Goal: Find specific page/section: Find specific page/section

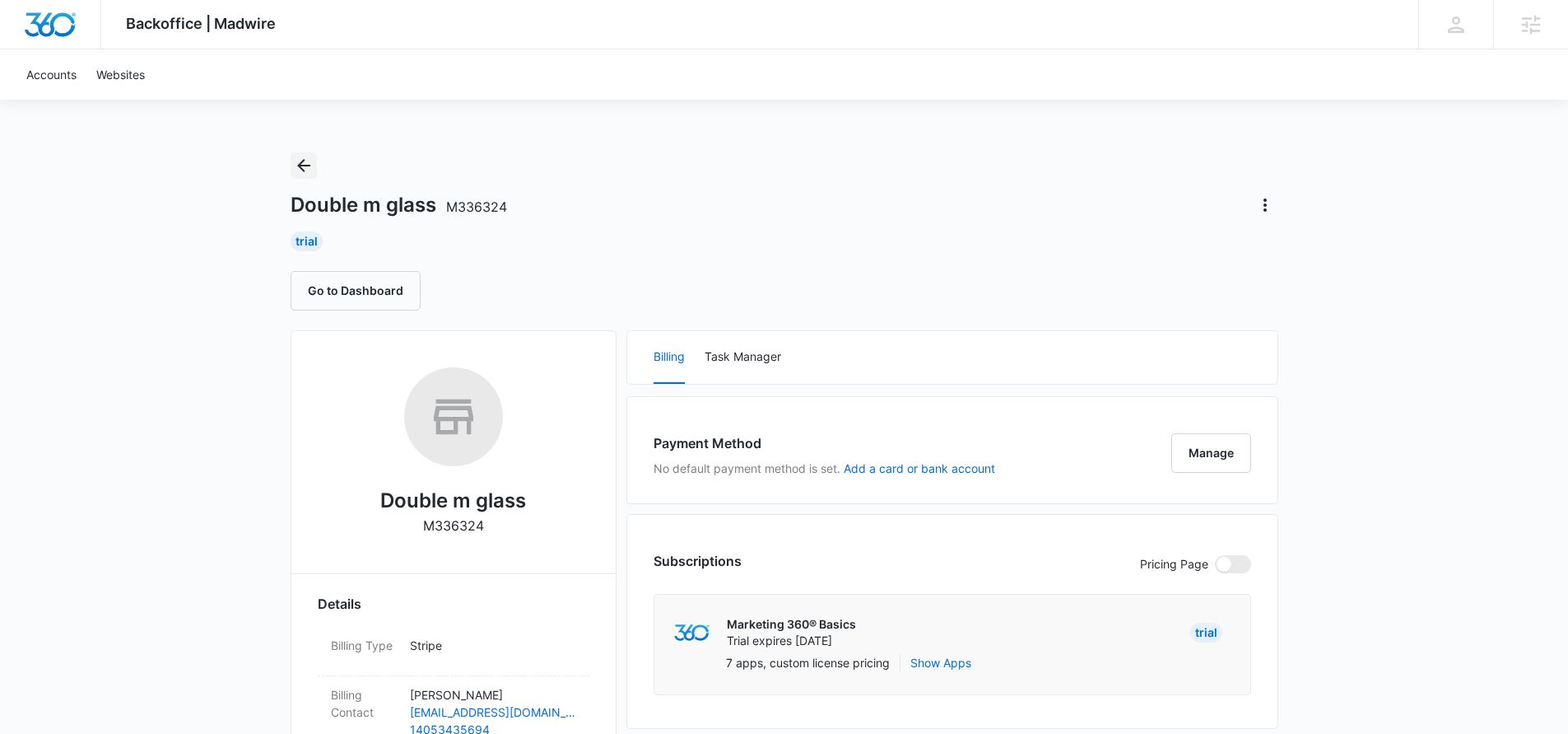
click at [309, 167] on icon "Back" at bounding box center [303, 165] width 20 height 20
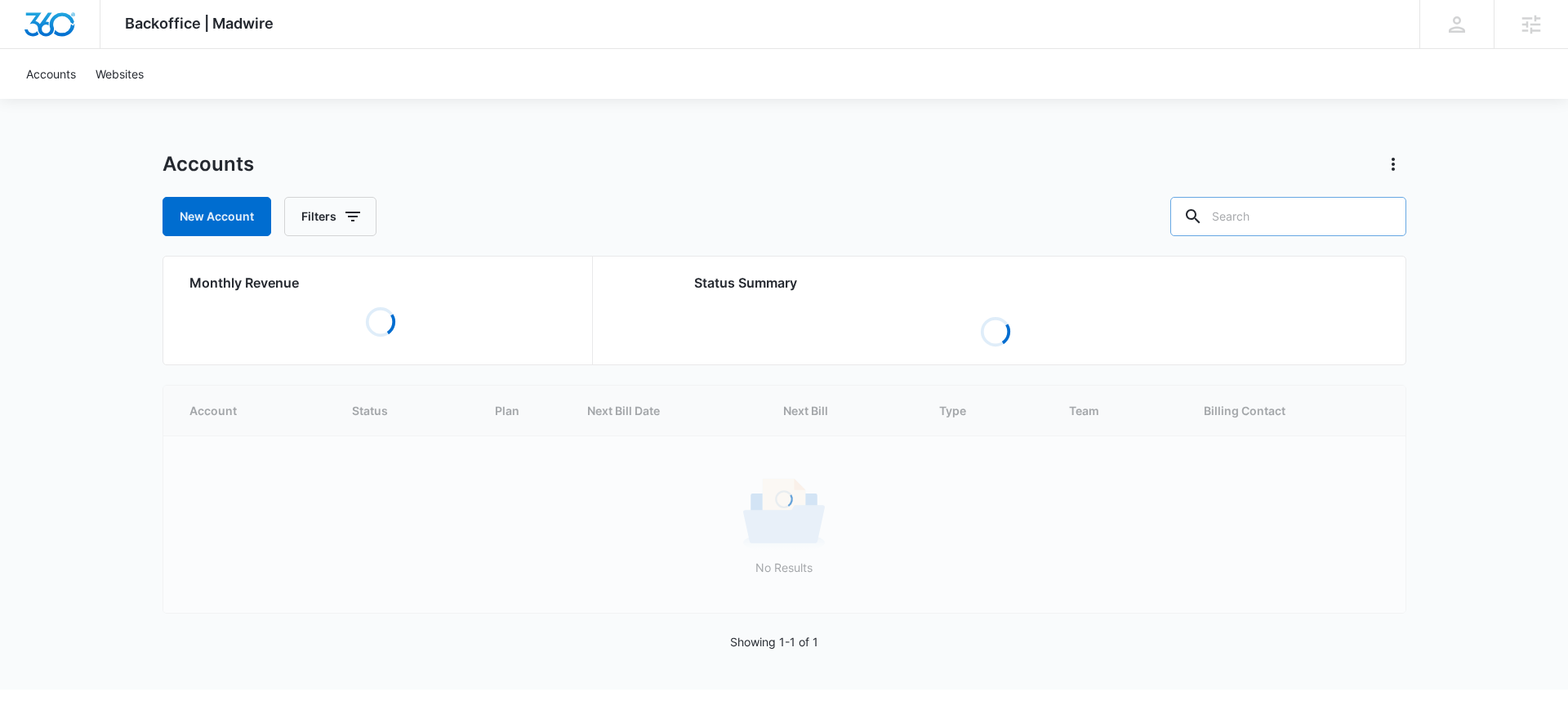
click at [1272, 219] on input "text" at bounding box center [1288, 216] width 236 height 39
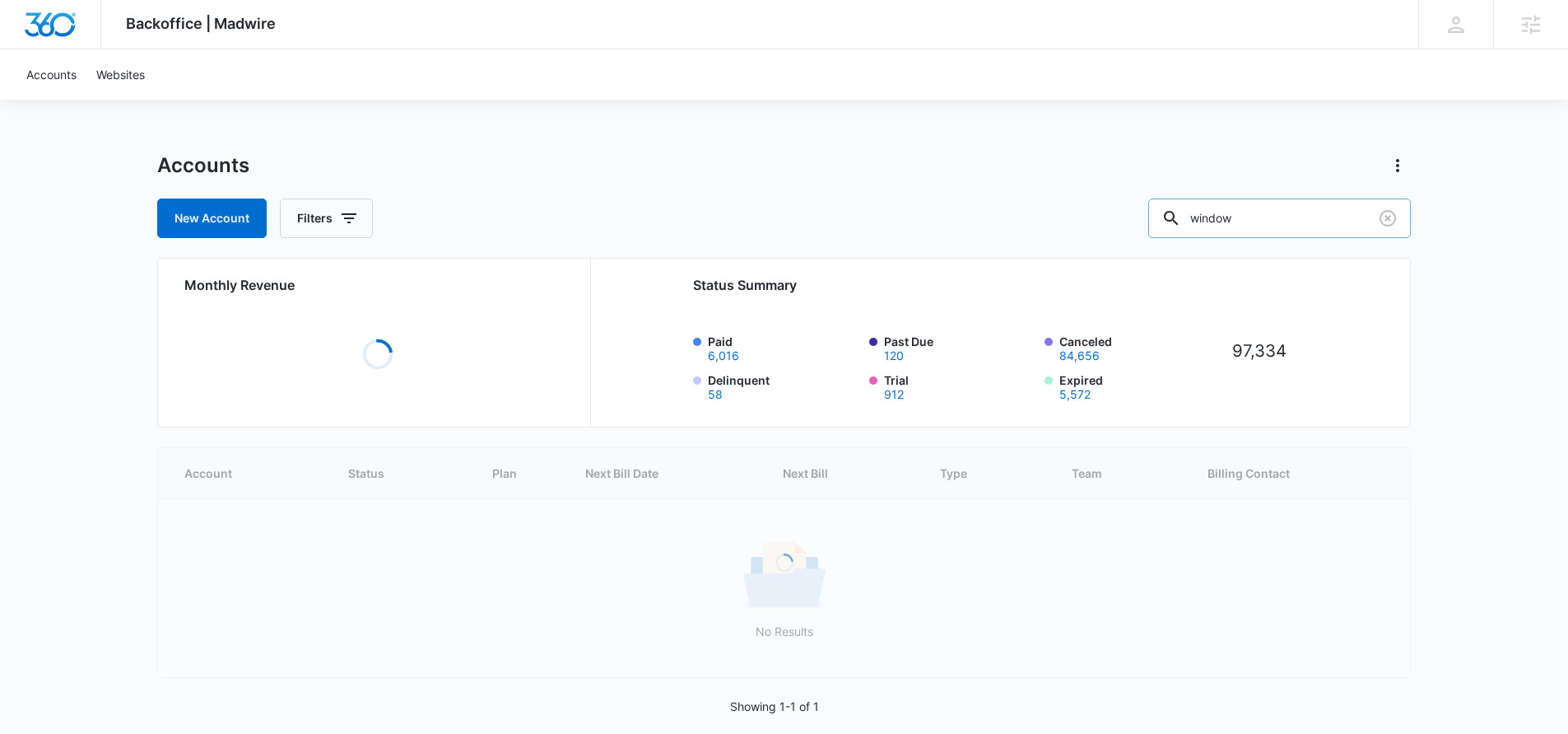
type input "window"
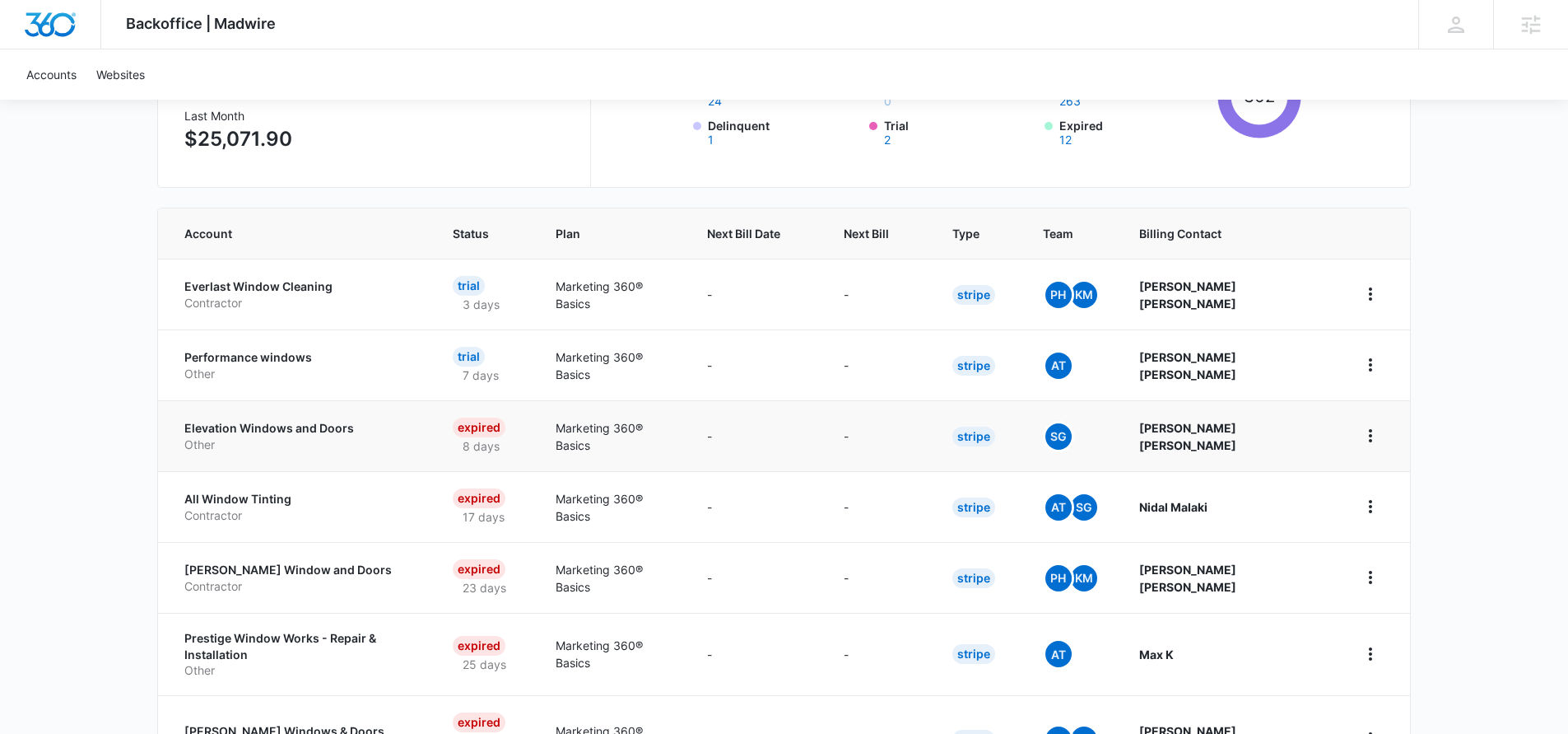
scroll to position [255, 0]
click at [889, 235] on span "Next Bill" at bounding box center [865, 233] width 46 height 17
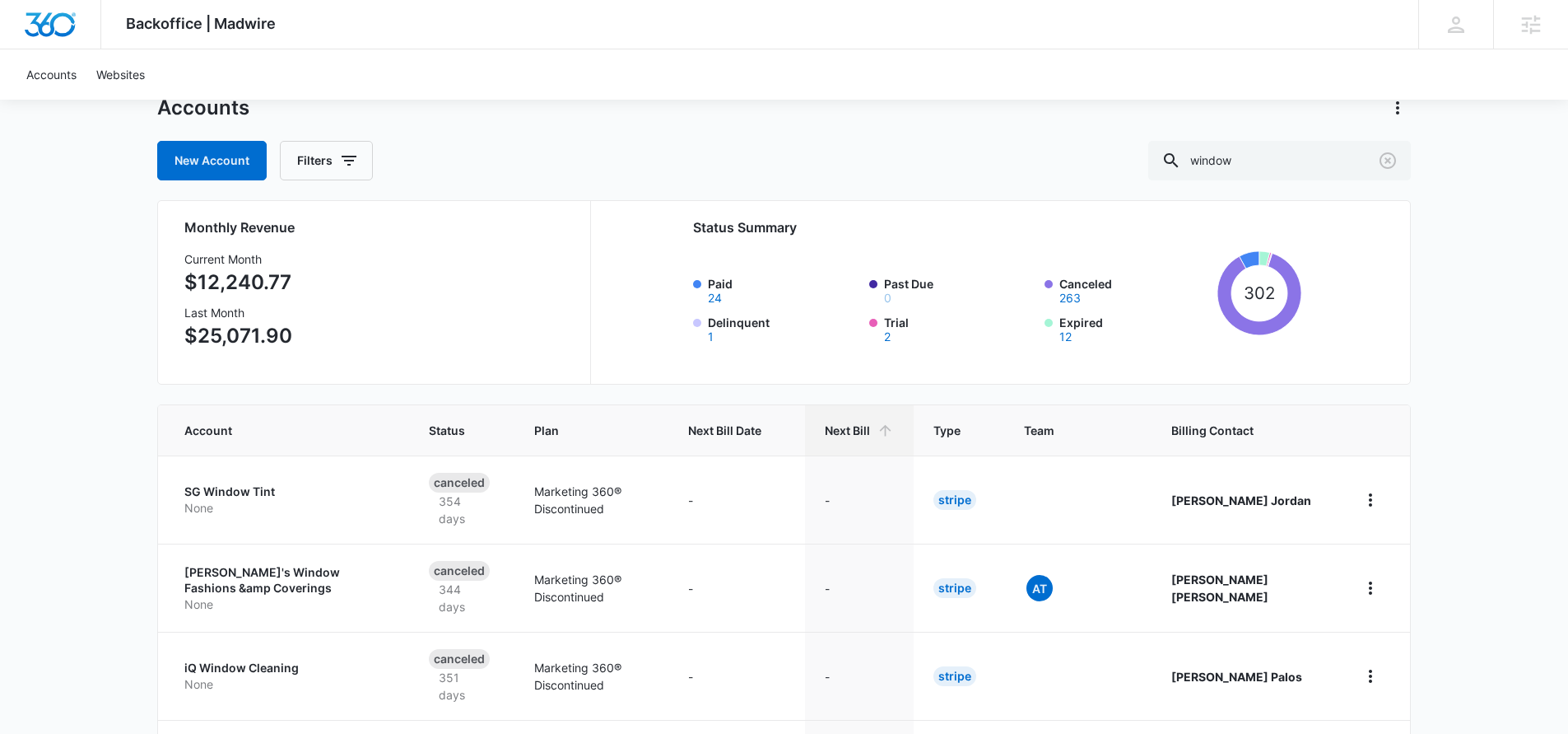
scroll to position [68, 0]
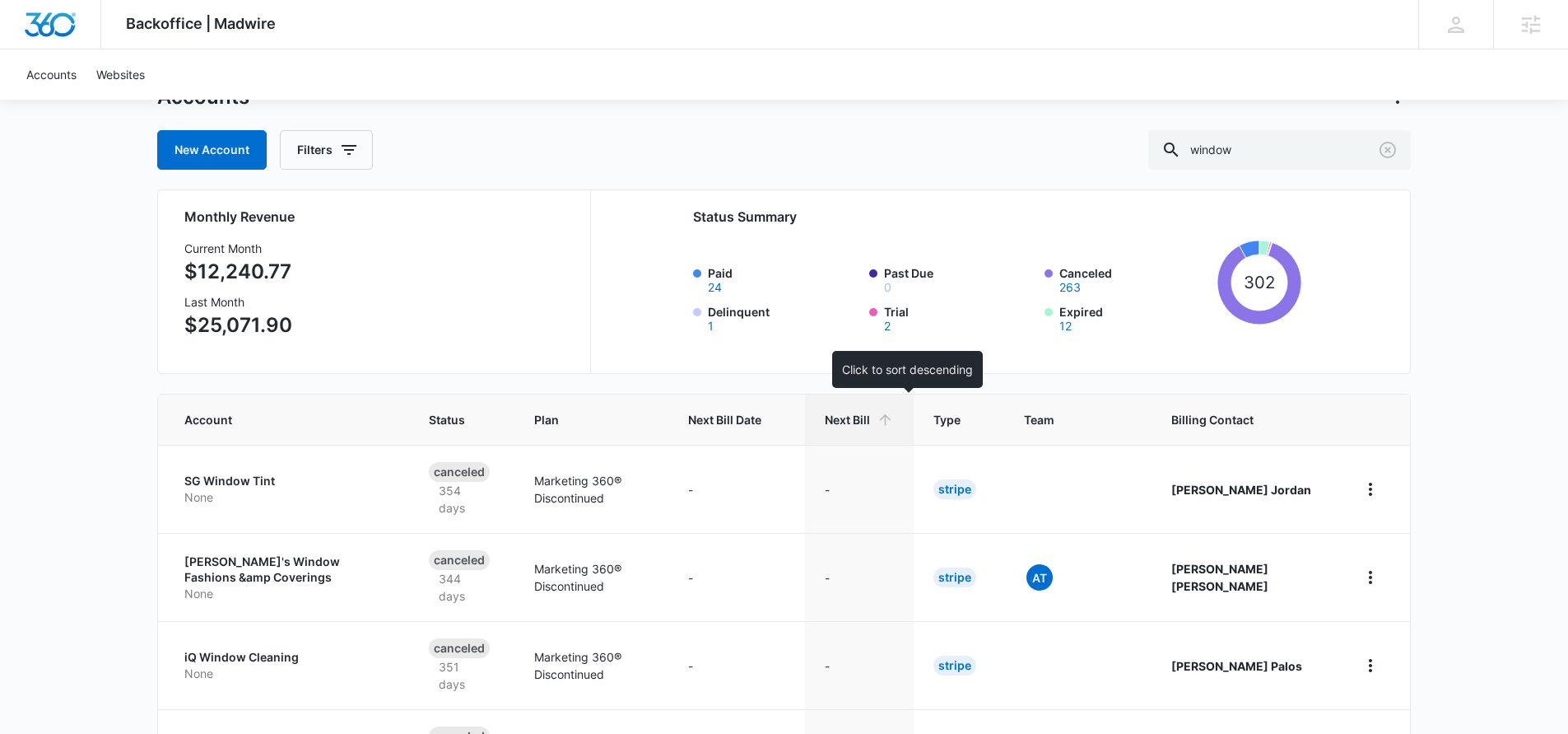
click at [900, 409] on th "Next Bill" at bounding box center [859, 419] width 109 height 50
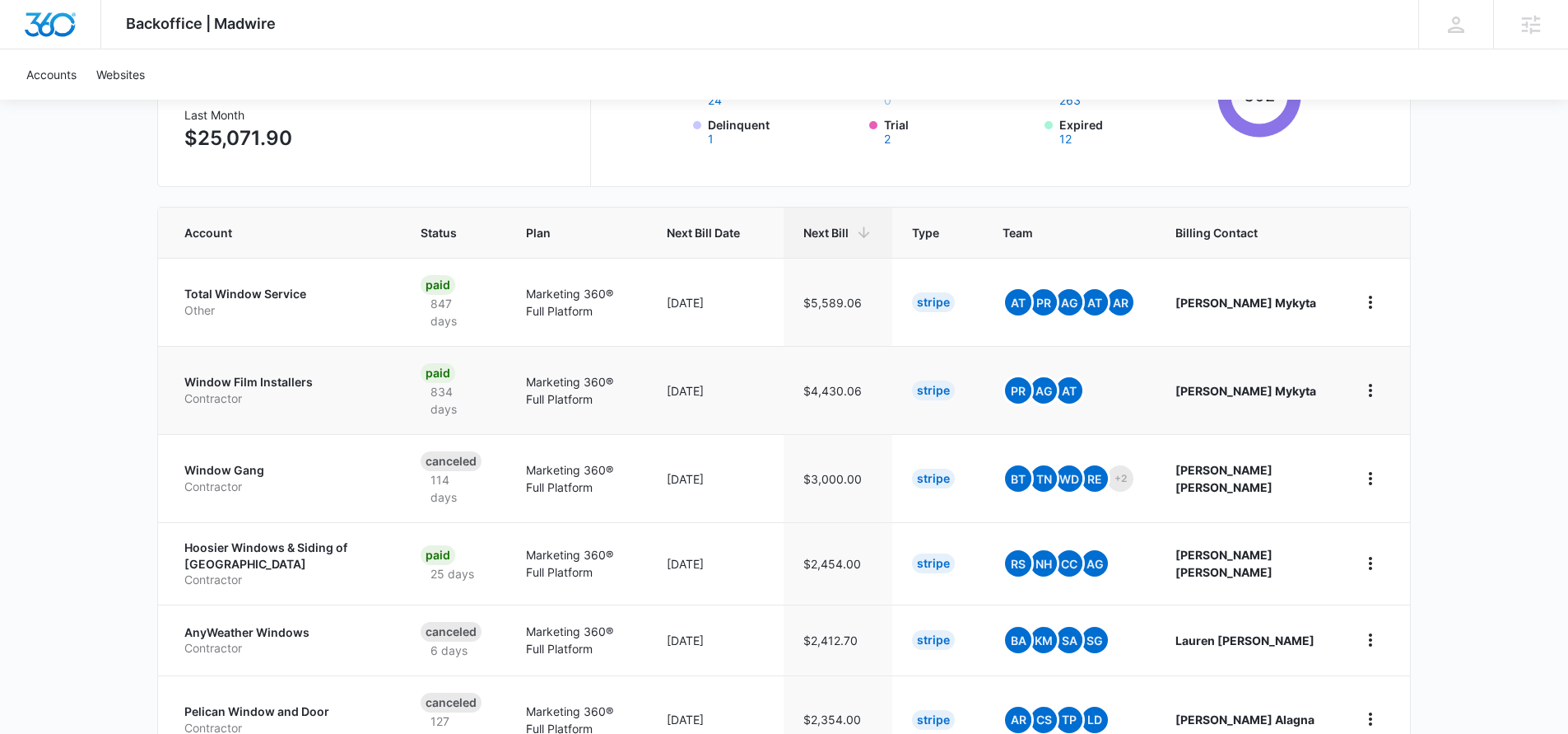
scroll to position [260, 0]
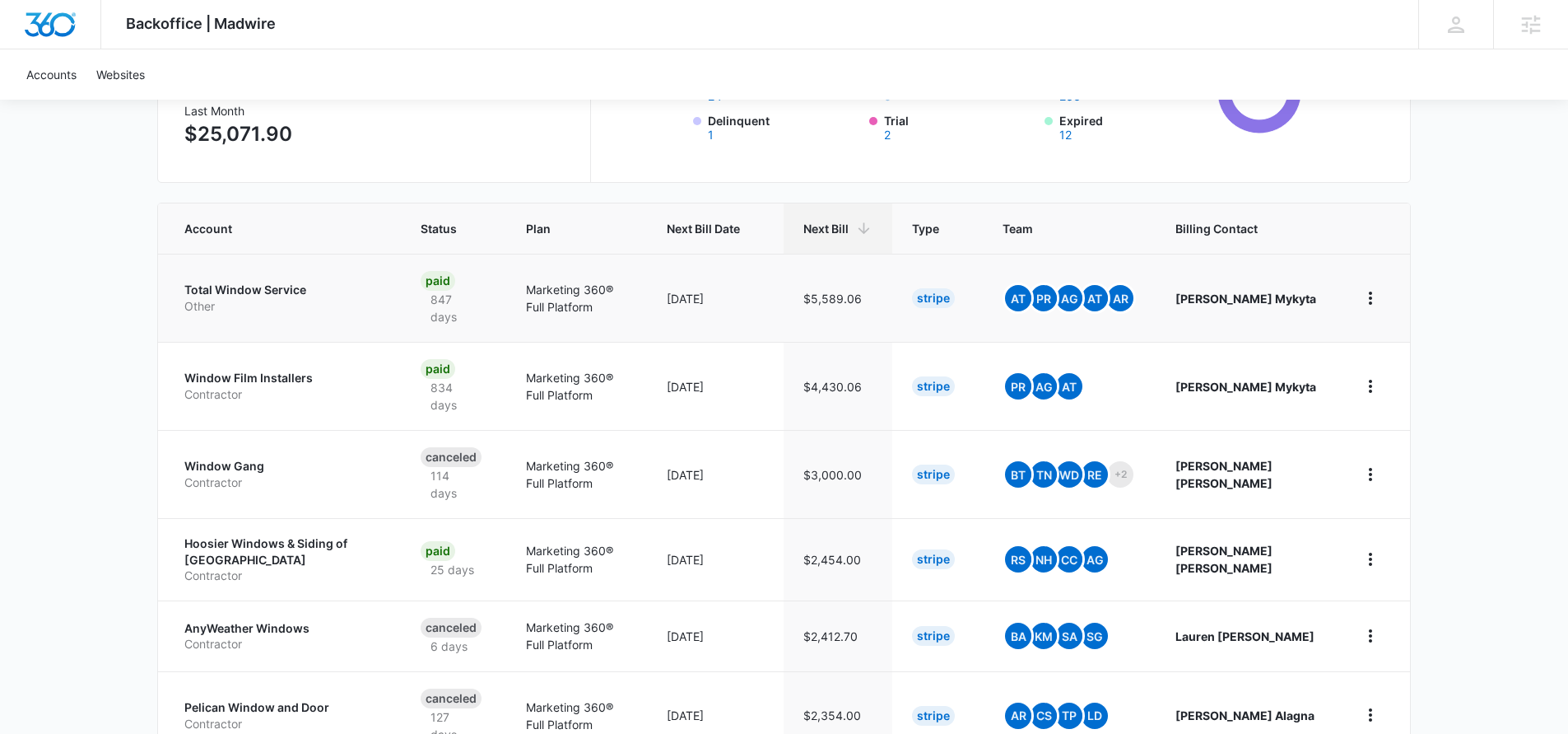
click at [341, 315] on td "Total Window Service Other" at bounding box center [279, 298] width 243 height 88
click at [296, 285] on p "Total Window Service" at bounding box center [283, 289] width 197 height 16
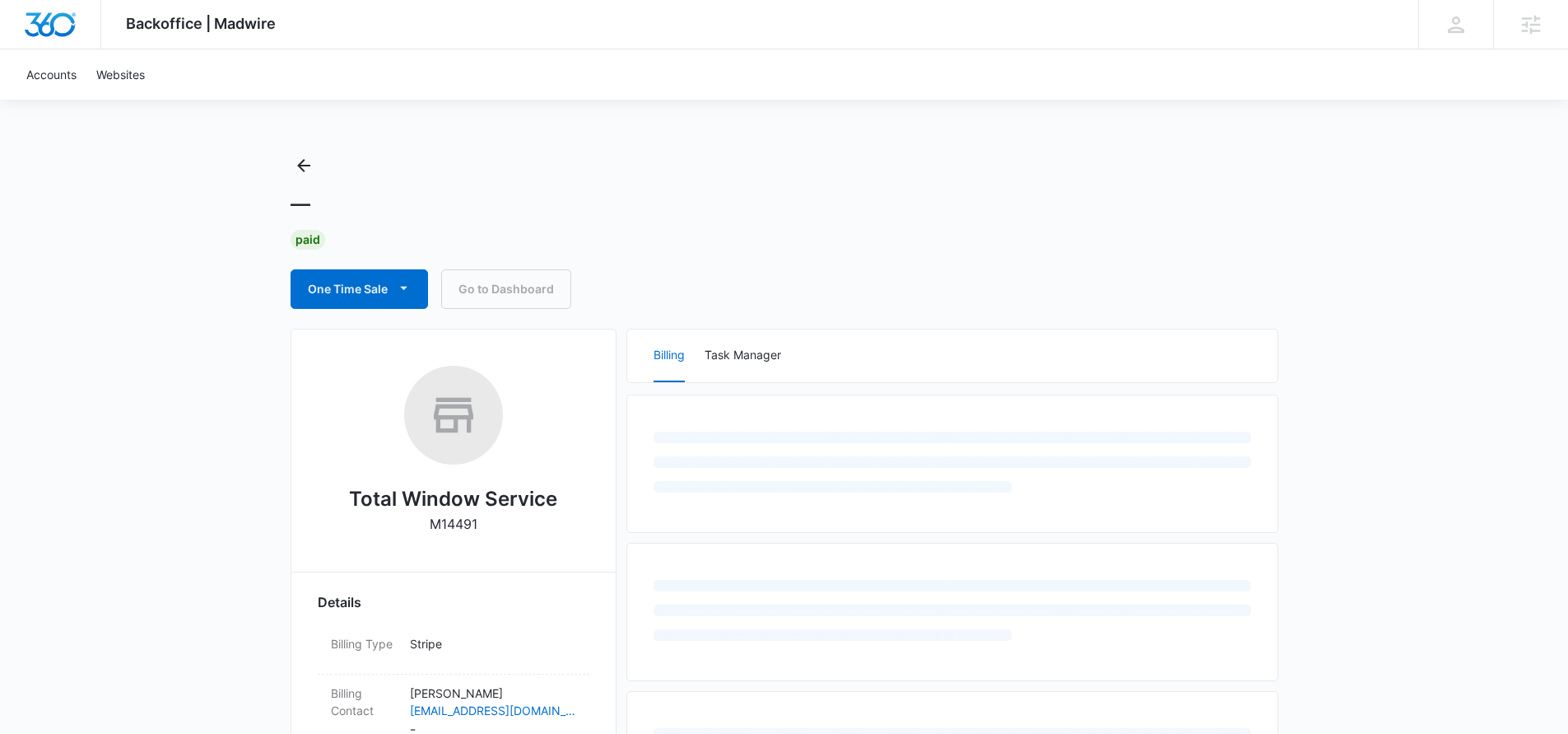
click at [446, 521] on p "M14491" at bounding box center [453, 524] width 47 height 20
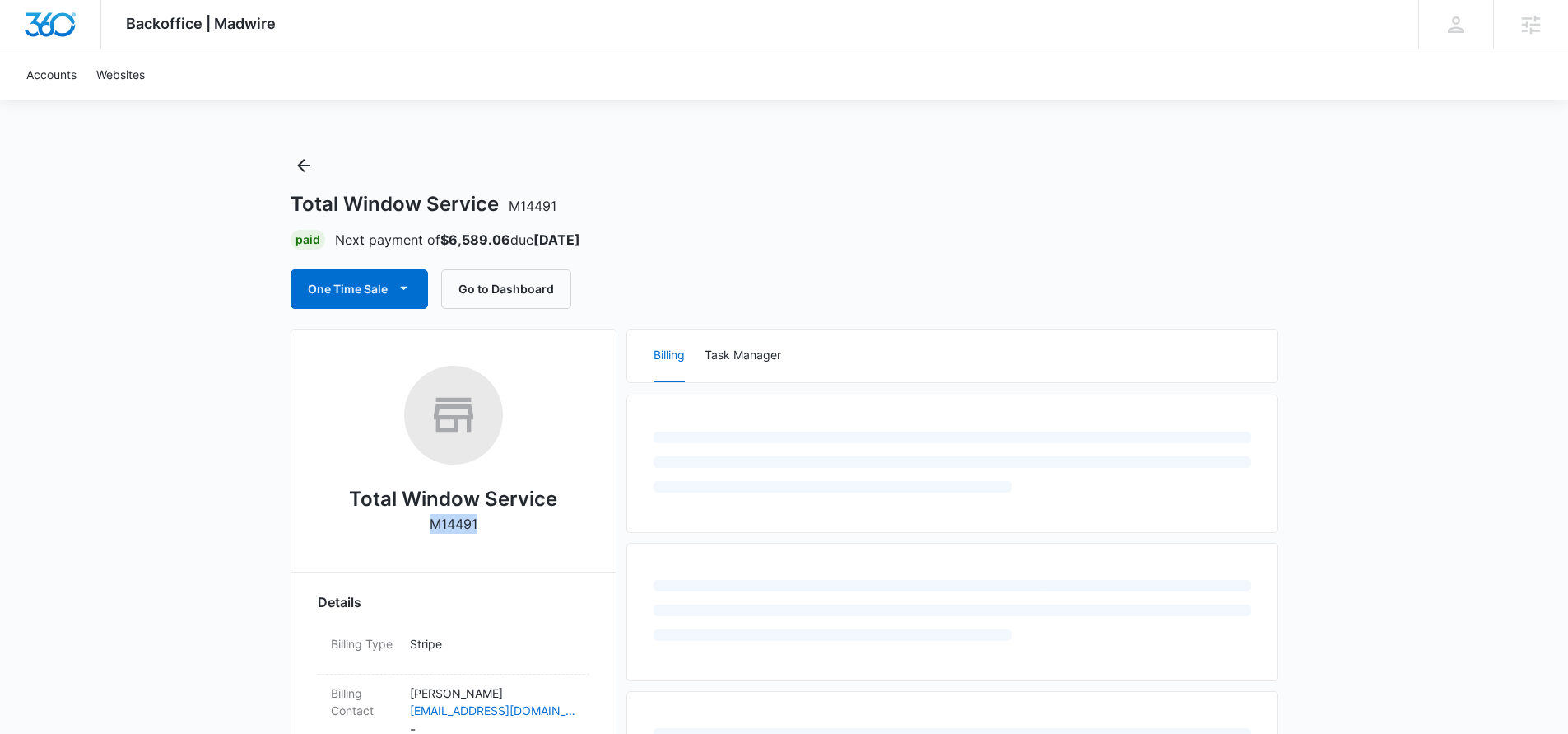
click at [446, 521] on p "M14491" at bounding box center [453, 524] width 47 height 20
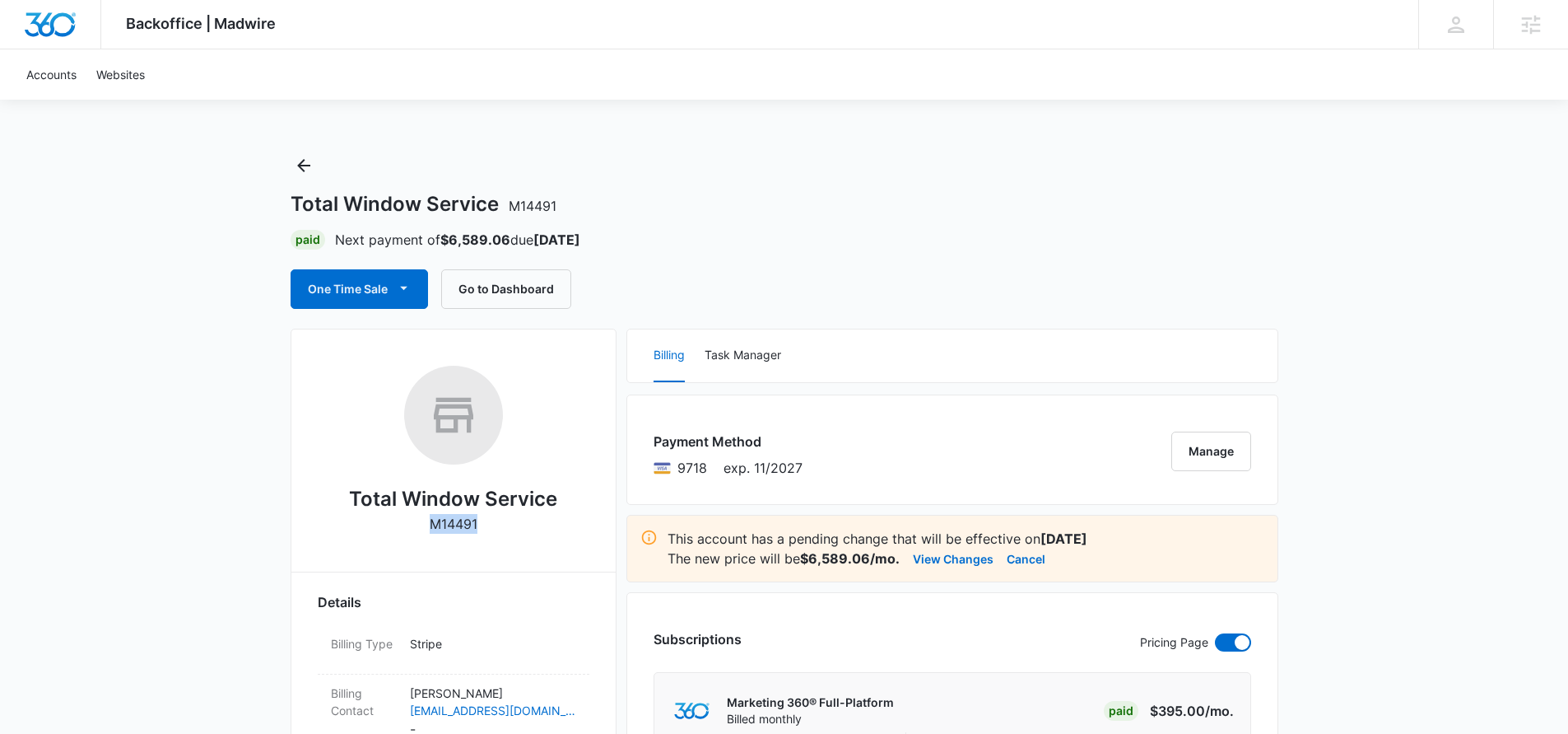
copy p "M14491"
click at [407, 209] on h1 "Total Window Service M14491" at bounding box center [423, 204] width 265 height 25
click at [408, 208] on h1 "Total Window Service M14491" at bounding box center [423, 204] width 265 height 25
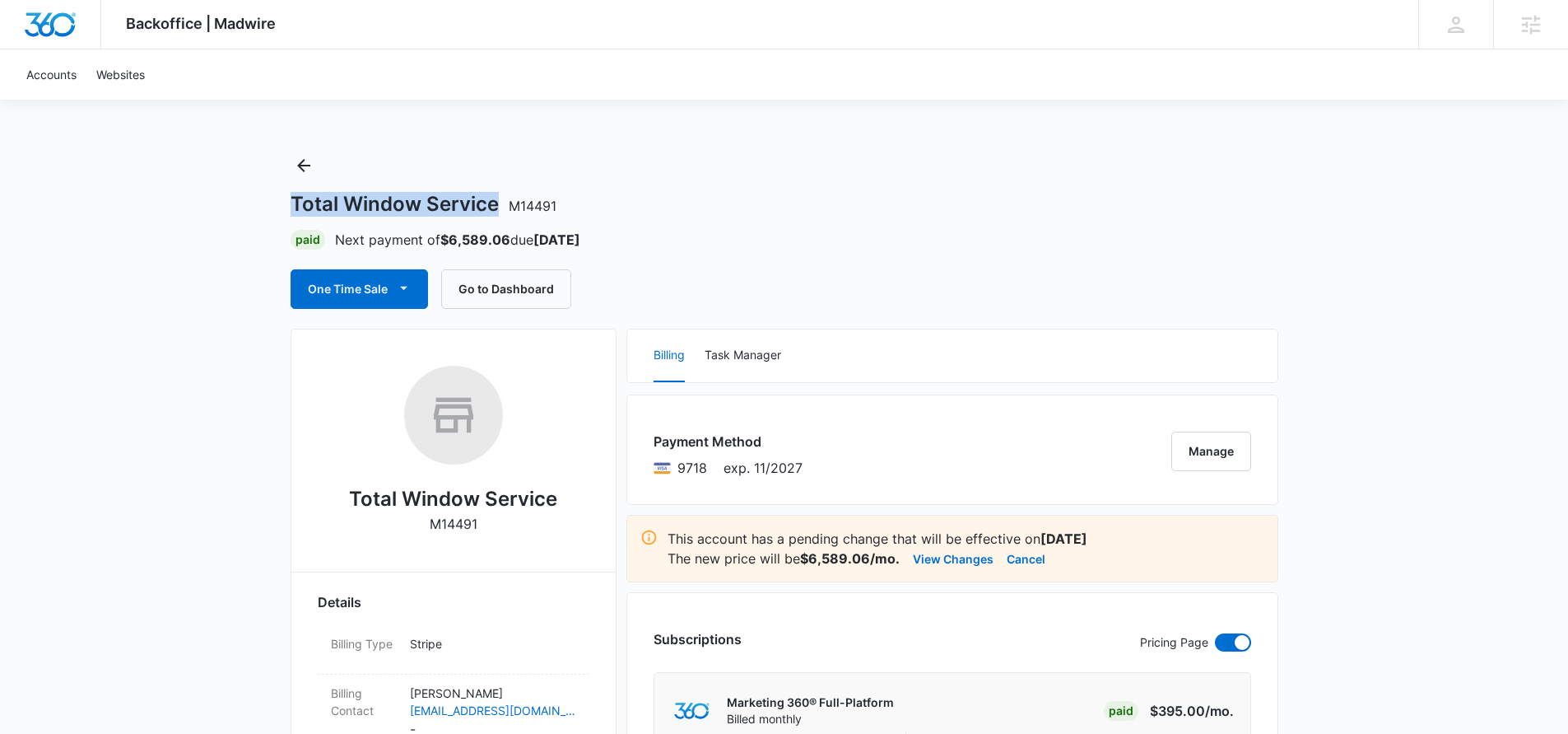
drag, startPoint x: 497, startPoint y: 199, endPoint x: 288, endPoint y: 197, distance: 209.0
copy h1 "Total Window Service"
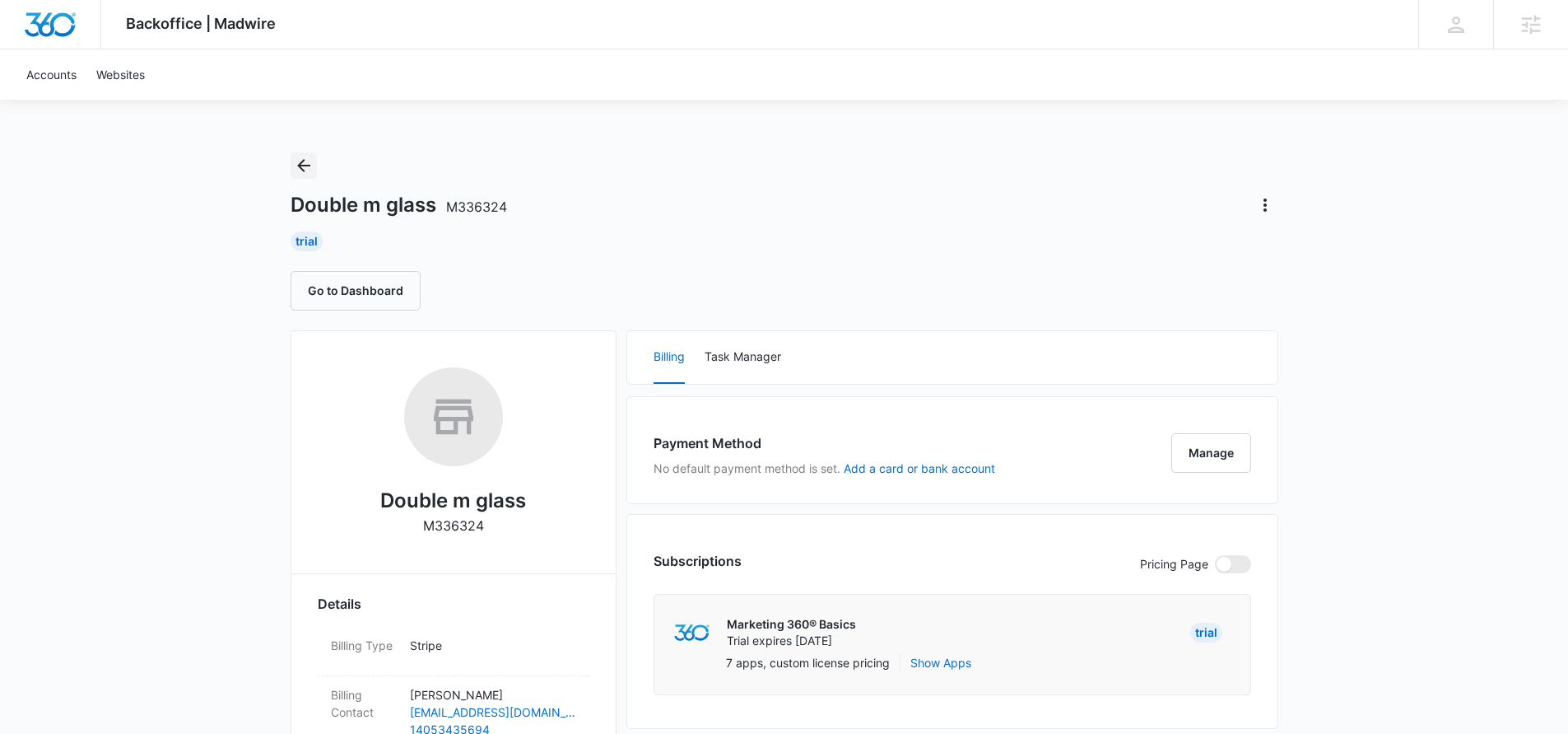
click at [297, 173] on icon "Back" at bounding box center [303, 165] width 20 height 20
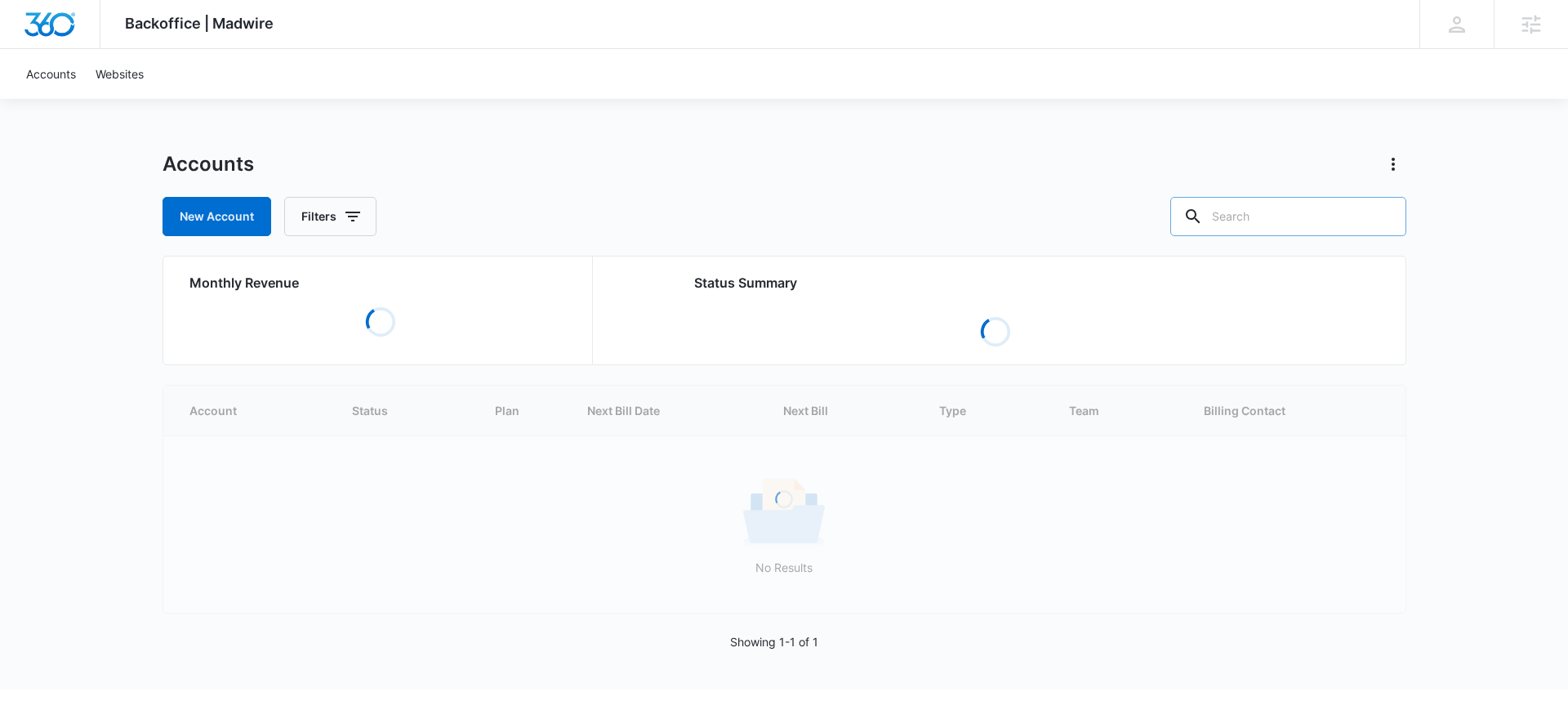
click at [1289, 206] on input "text" at bounding box center [1288, 216] width 236 height 39
type input "window"
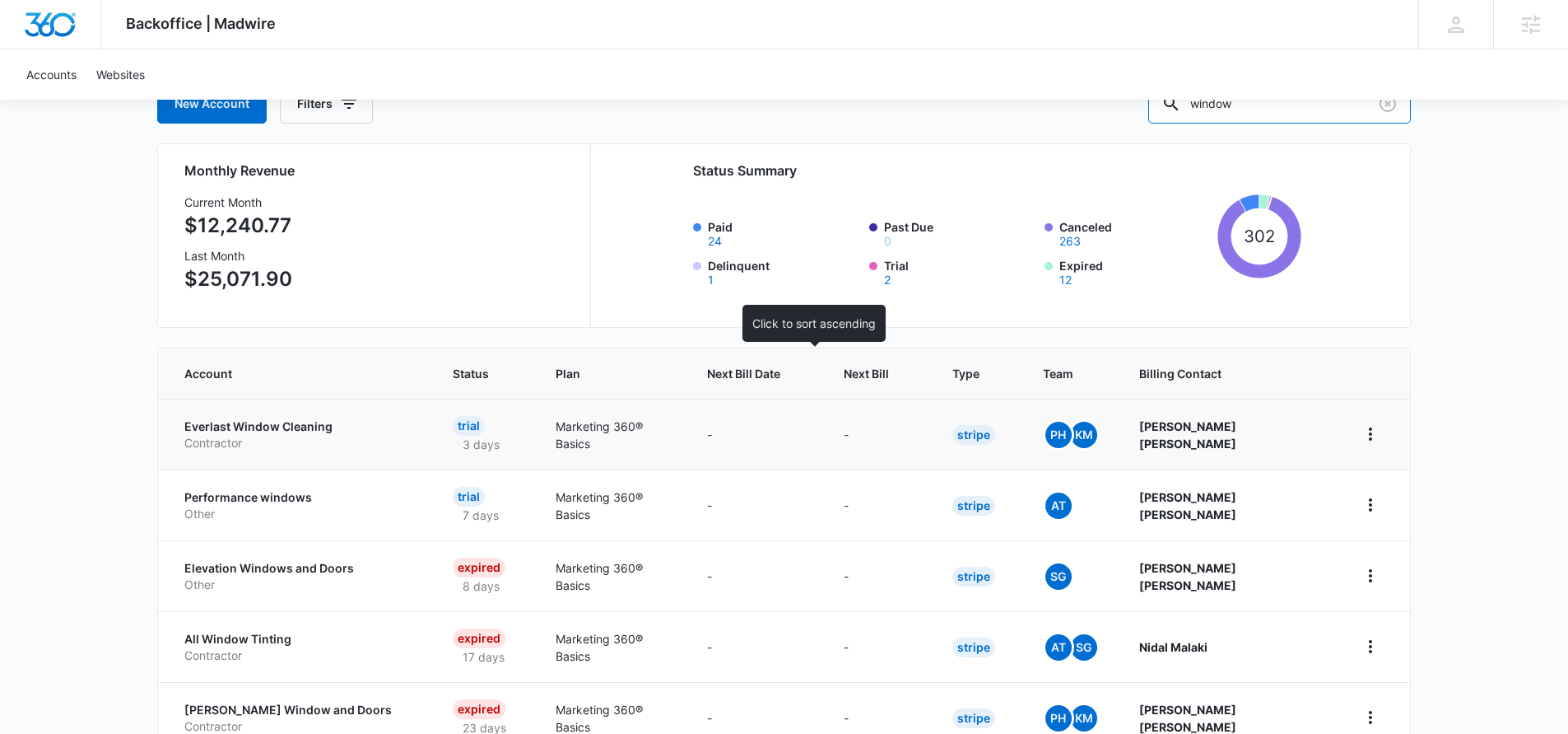
scroll to position [141, 0]
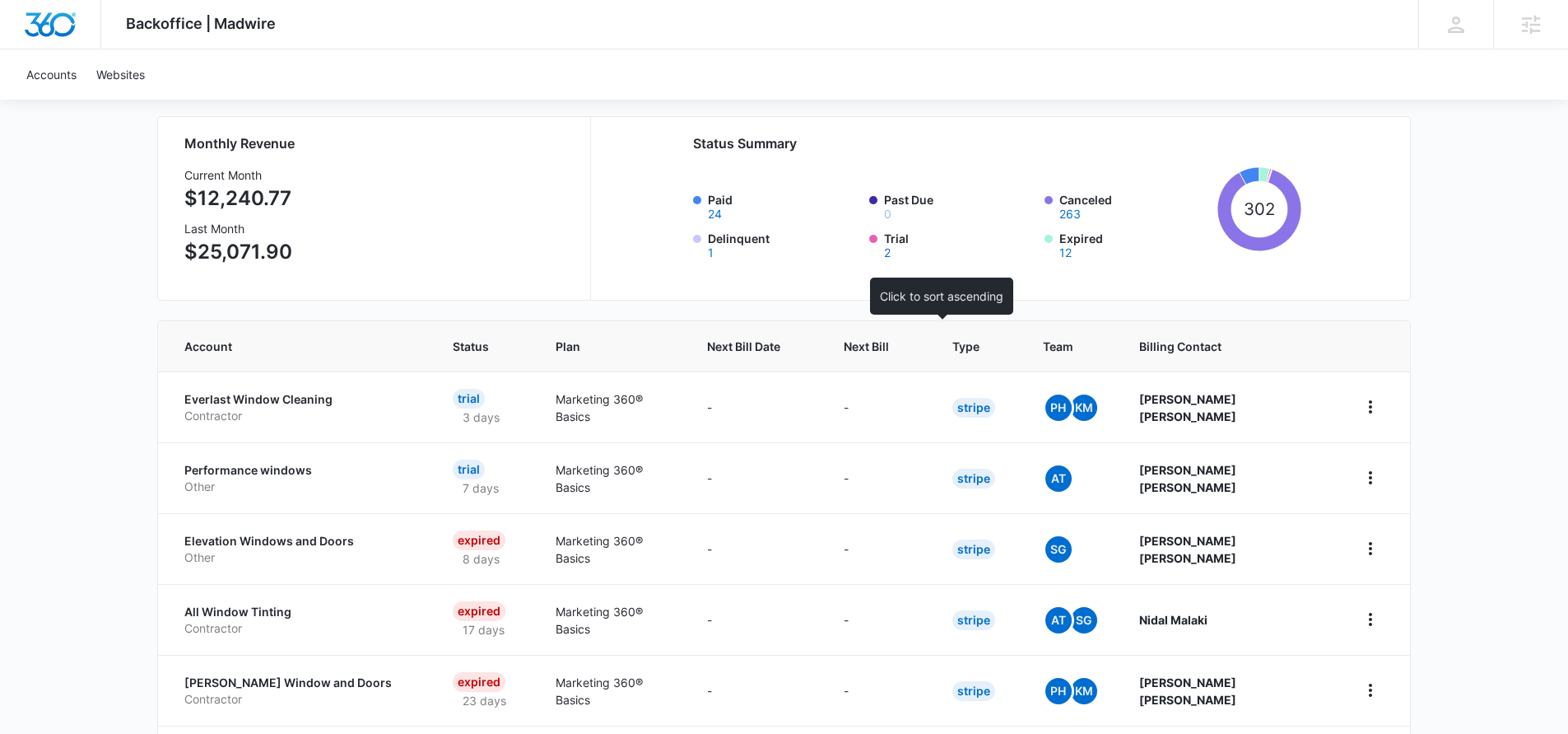
click at [889, 346] on span "Next Bill" at bounding box center [865, 346] width 46 height 17
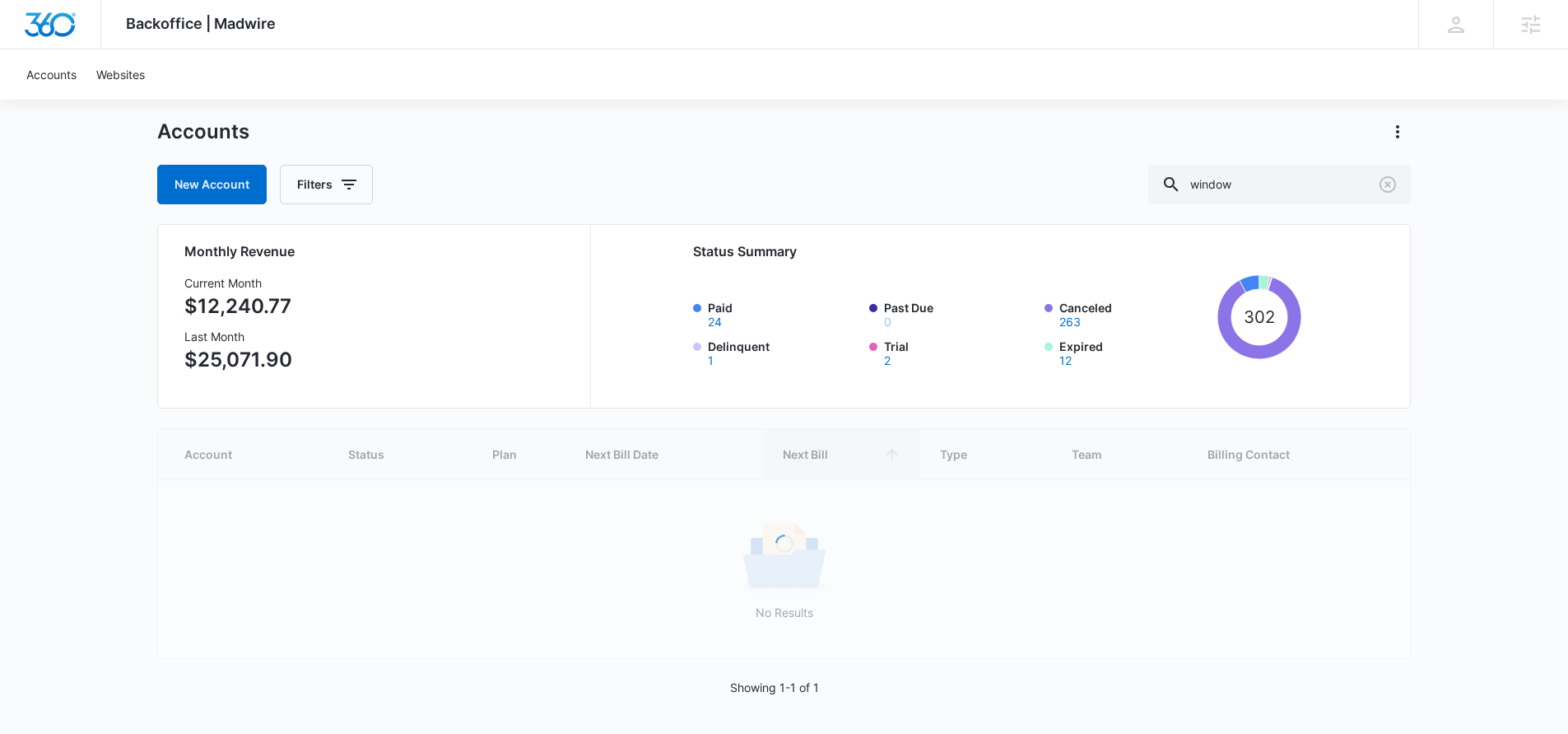
scroll to position [35, 0]
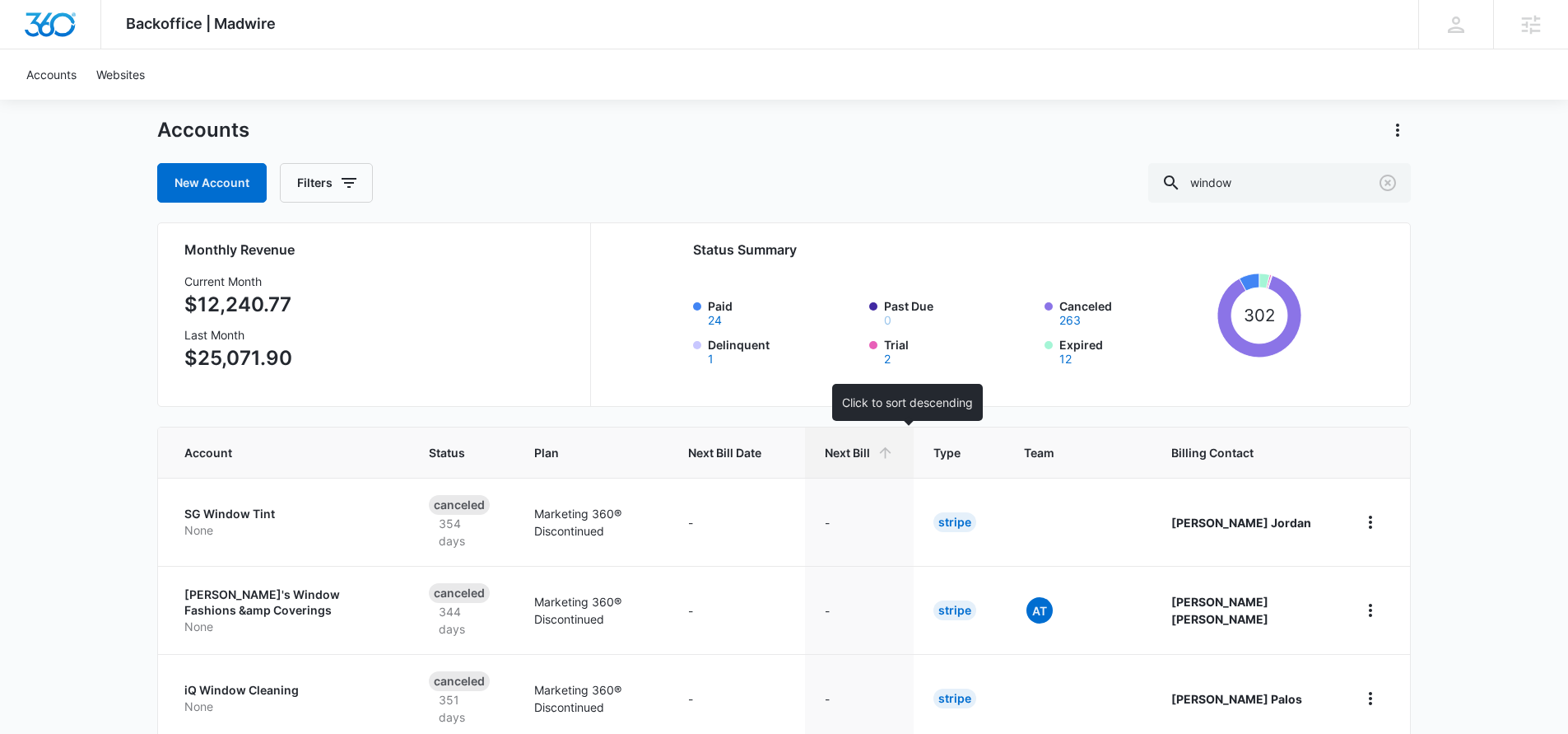
click at [894, 451] on icon at bounding box center [885, 453] width 17 height 17
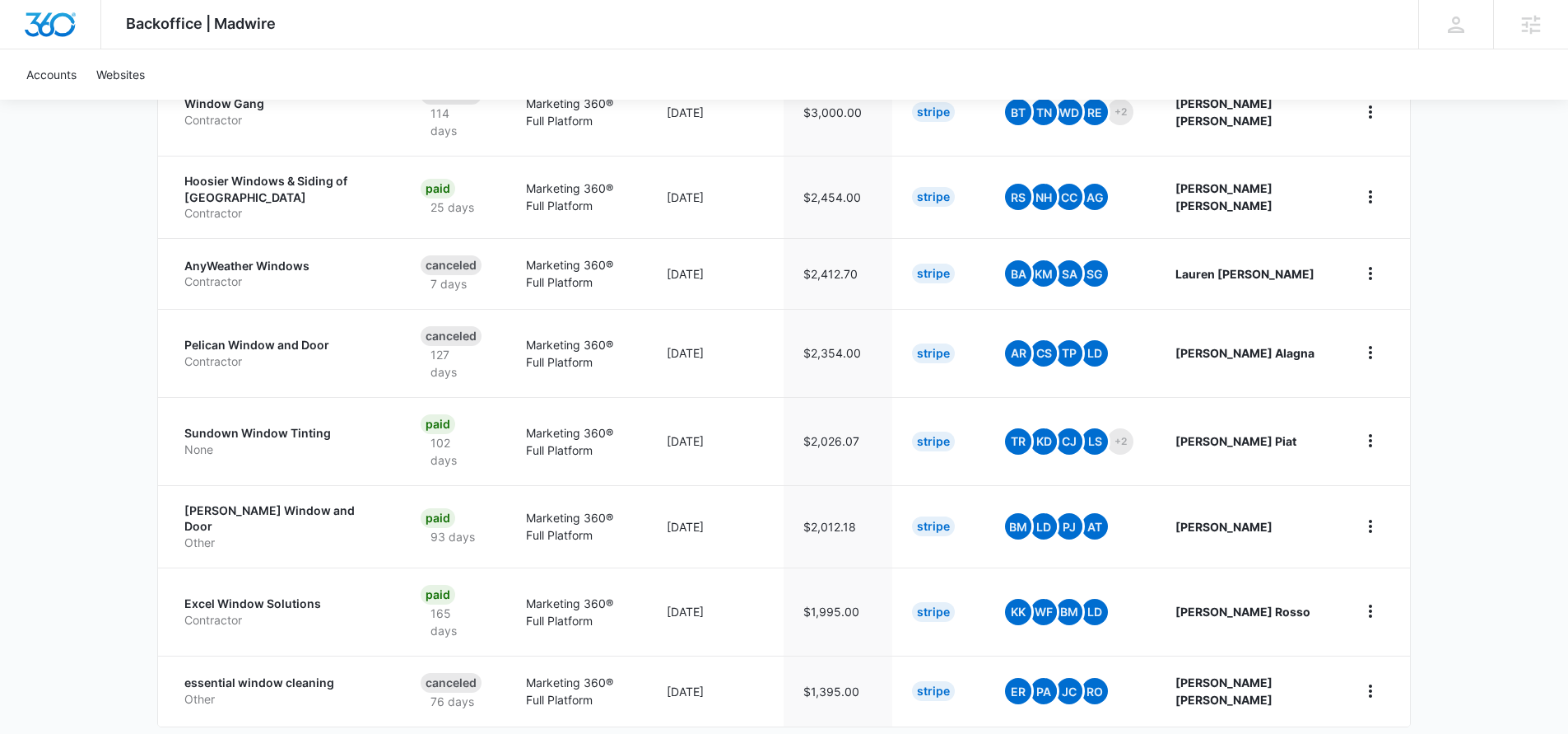
scroll to position [625, 0]
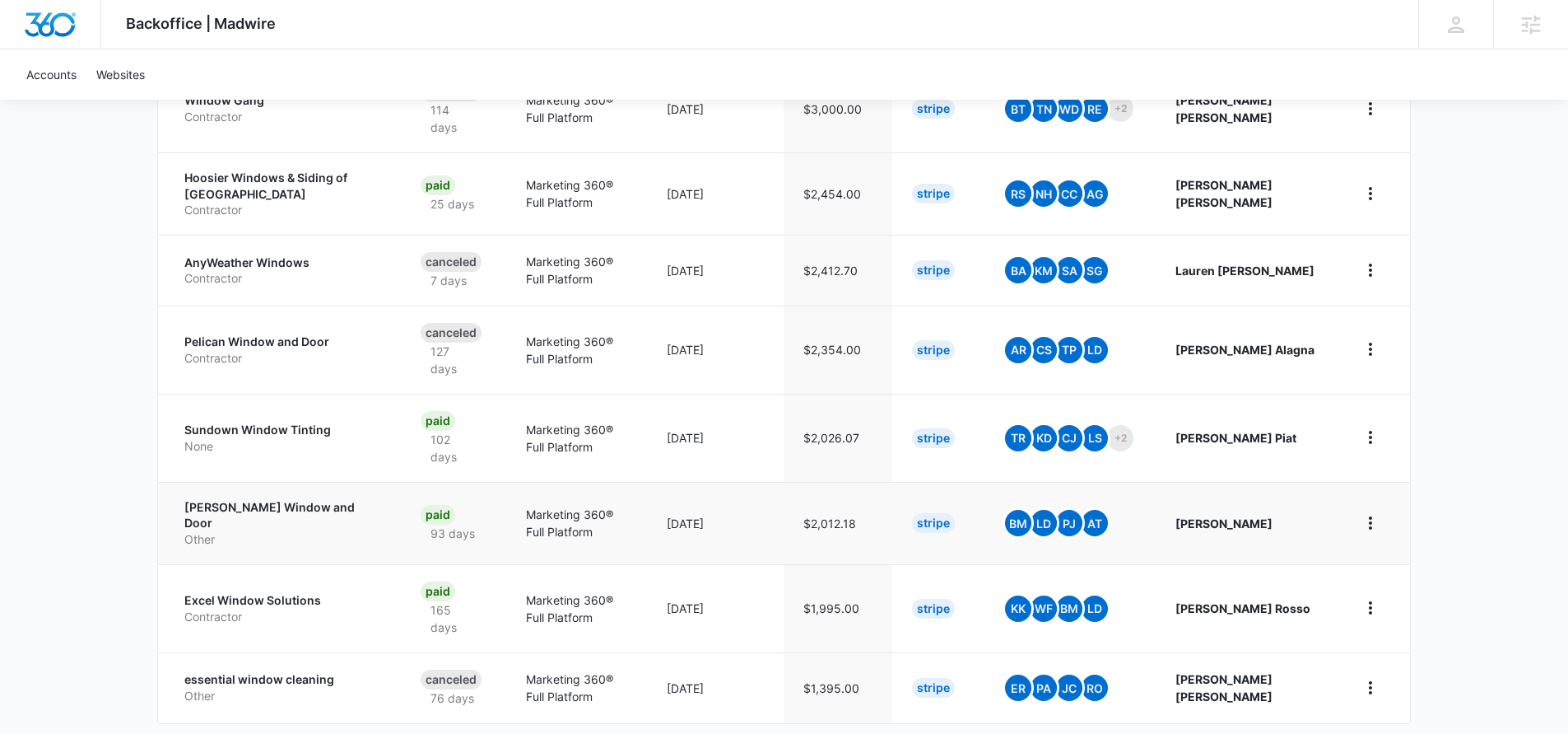
click at [331, 531] on p "Other" at bounding box center [283, 539] width 197 height 16
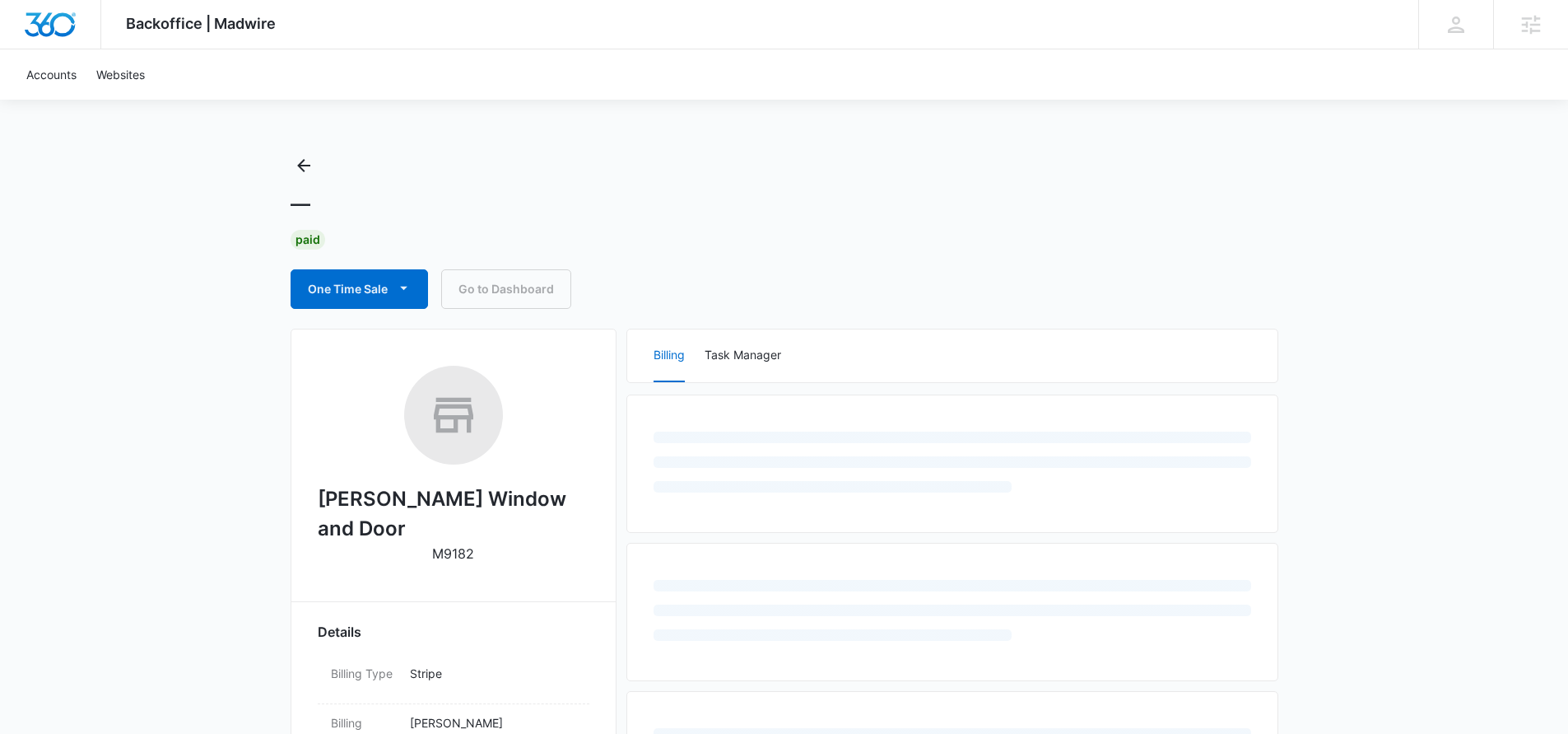
click at [460, 543] on p "M9182" at bounding box center [453, 553] width 42 height 20
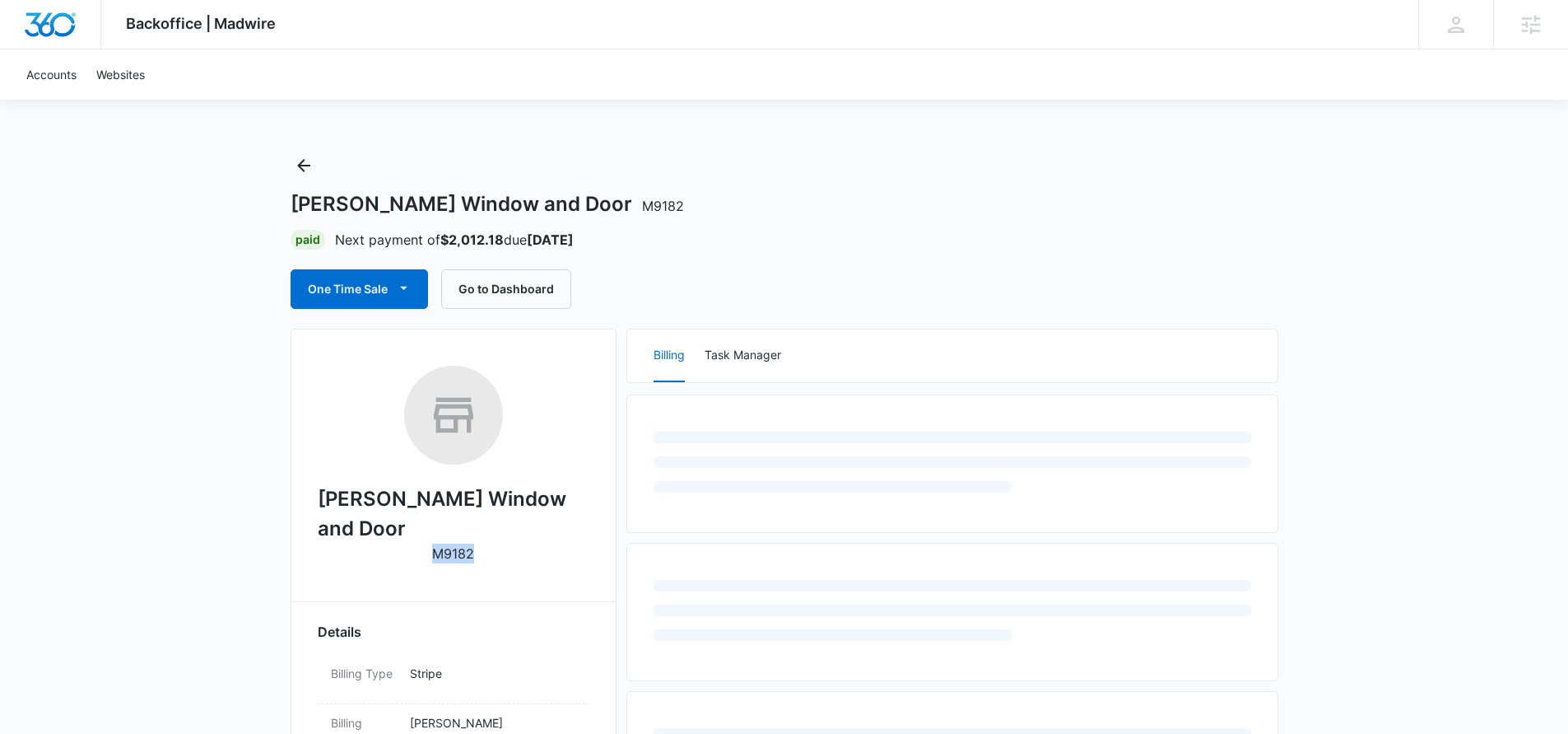
click at [460, 543] on p "M9182" at bounding box center [453, 553] width 42 height 20
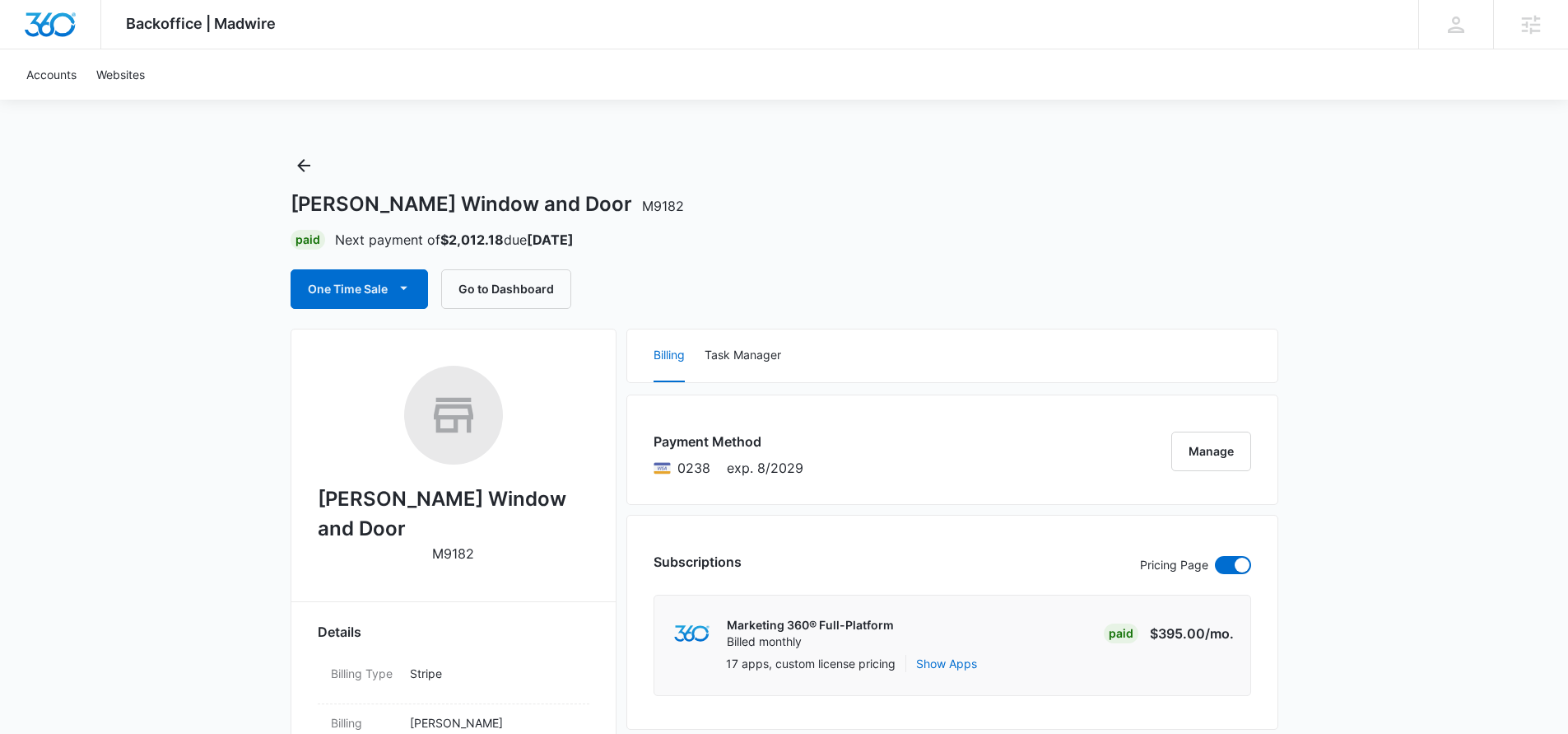
click at [483, 495] on h2 "[PERSON_NAME] Window and Door" at bounding box center [453, 513] width 272 height 60
copy h2 "[PERSON_NAME] Window and Door"
click at [305, 163] on icon "Back" at bounding box center [303, 165] width 20 height 20
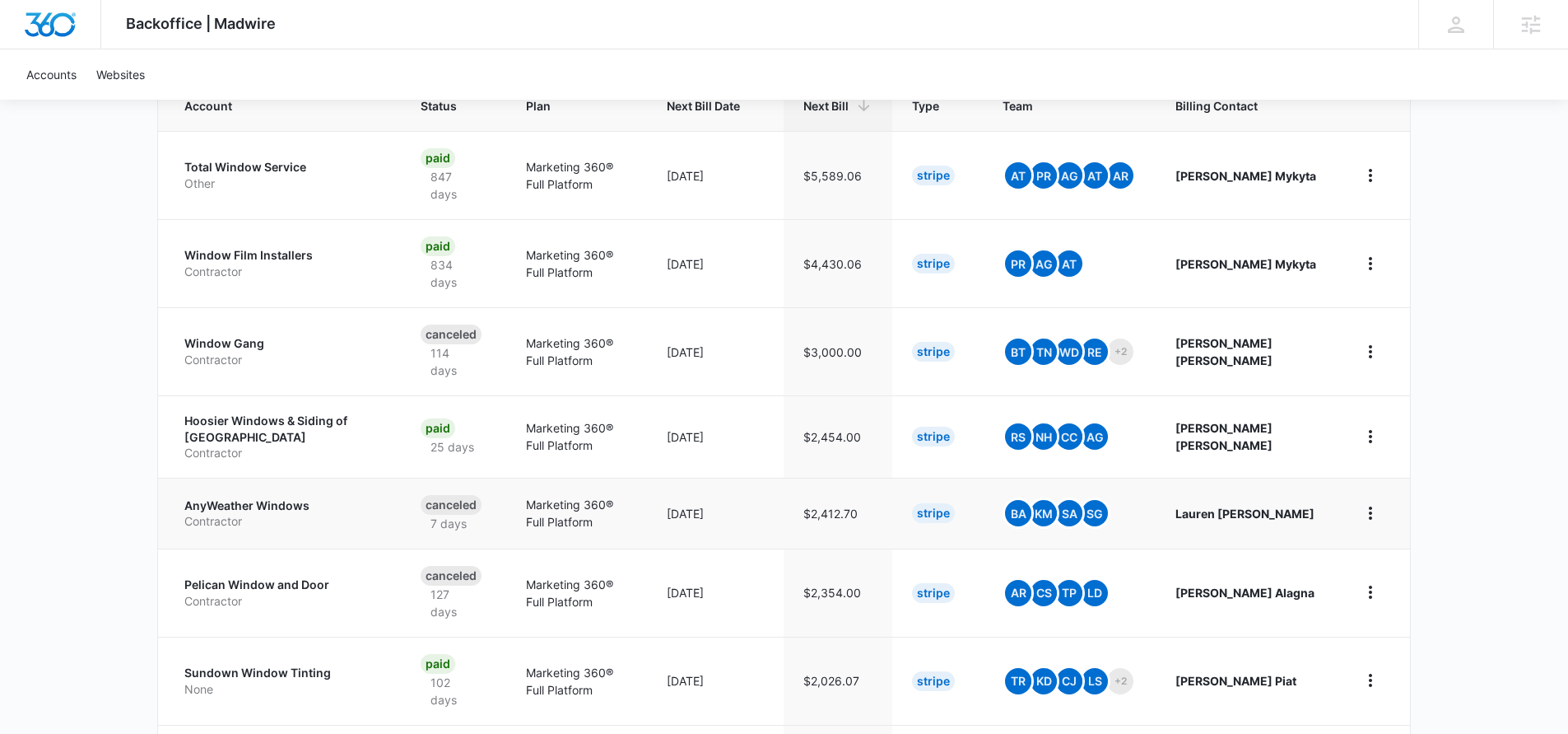
scroll to position [625, 0]
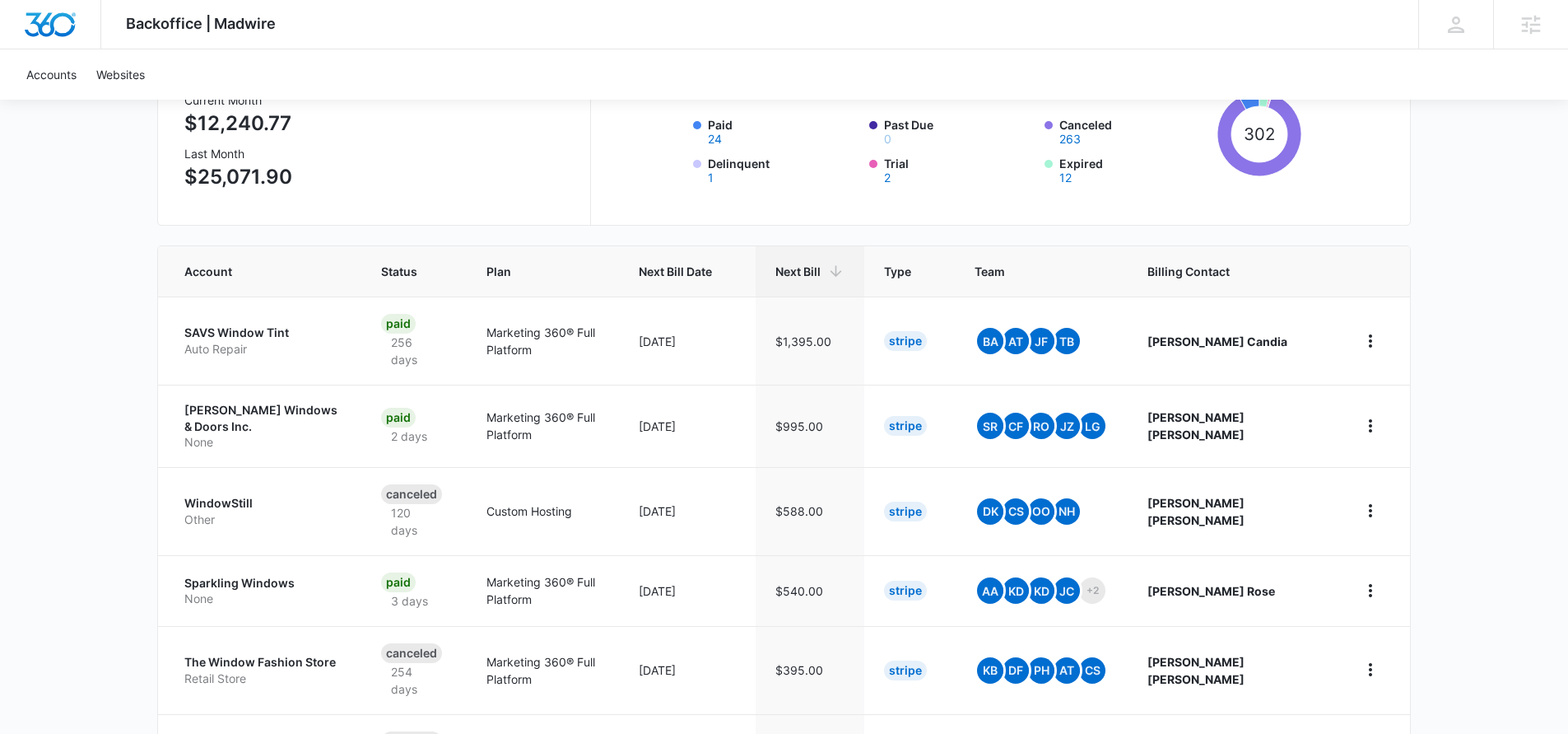
scroll to position [222, 0]
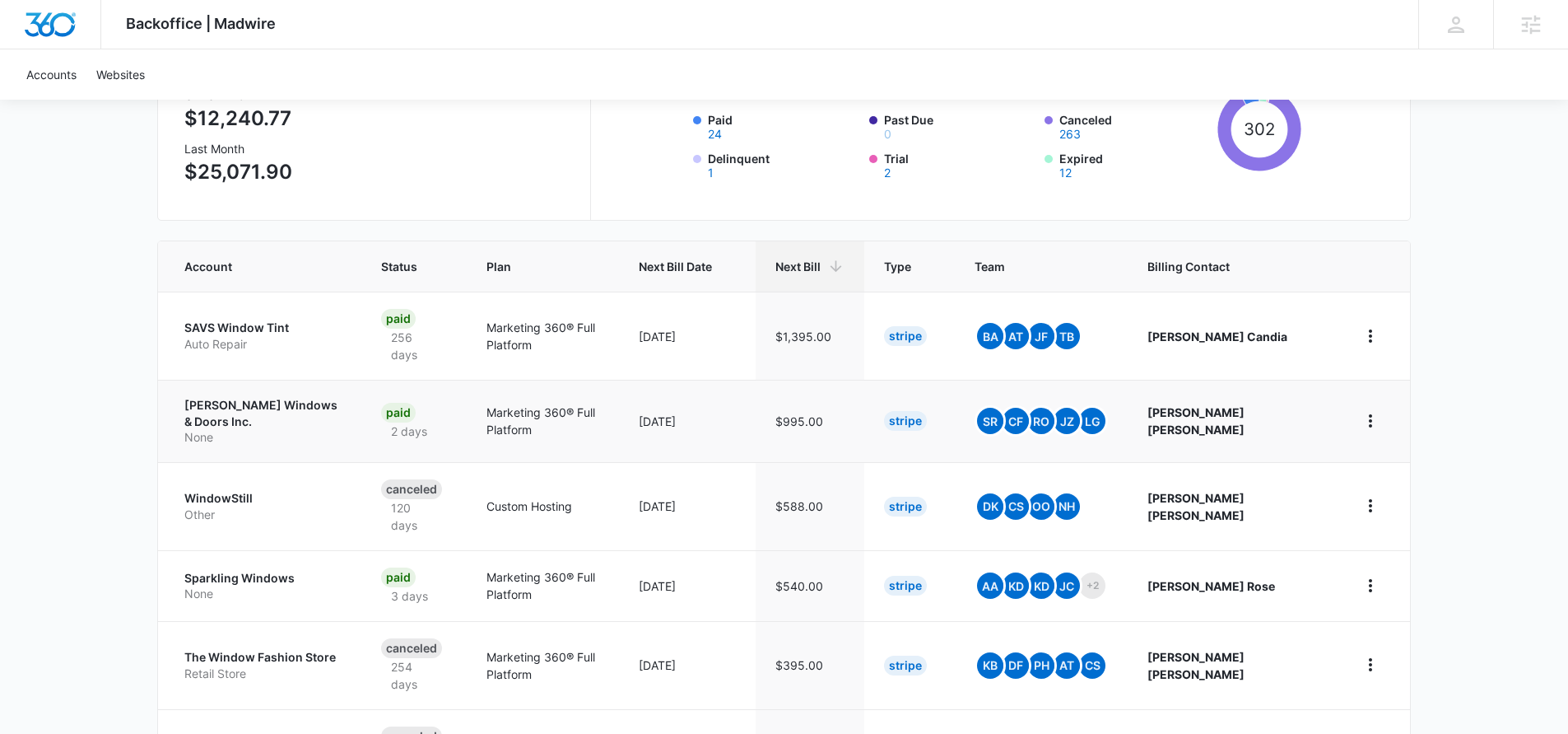
click at [341, 411] on p "[PERSON_NAME] Windows & Doors Inc." at bounding box center [263, 412] width 157 height 32
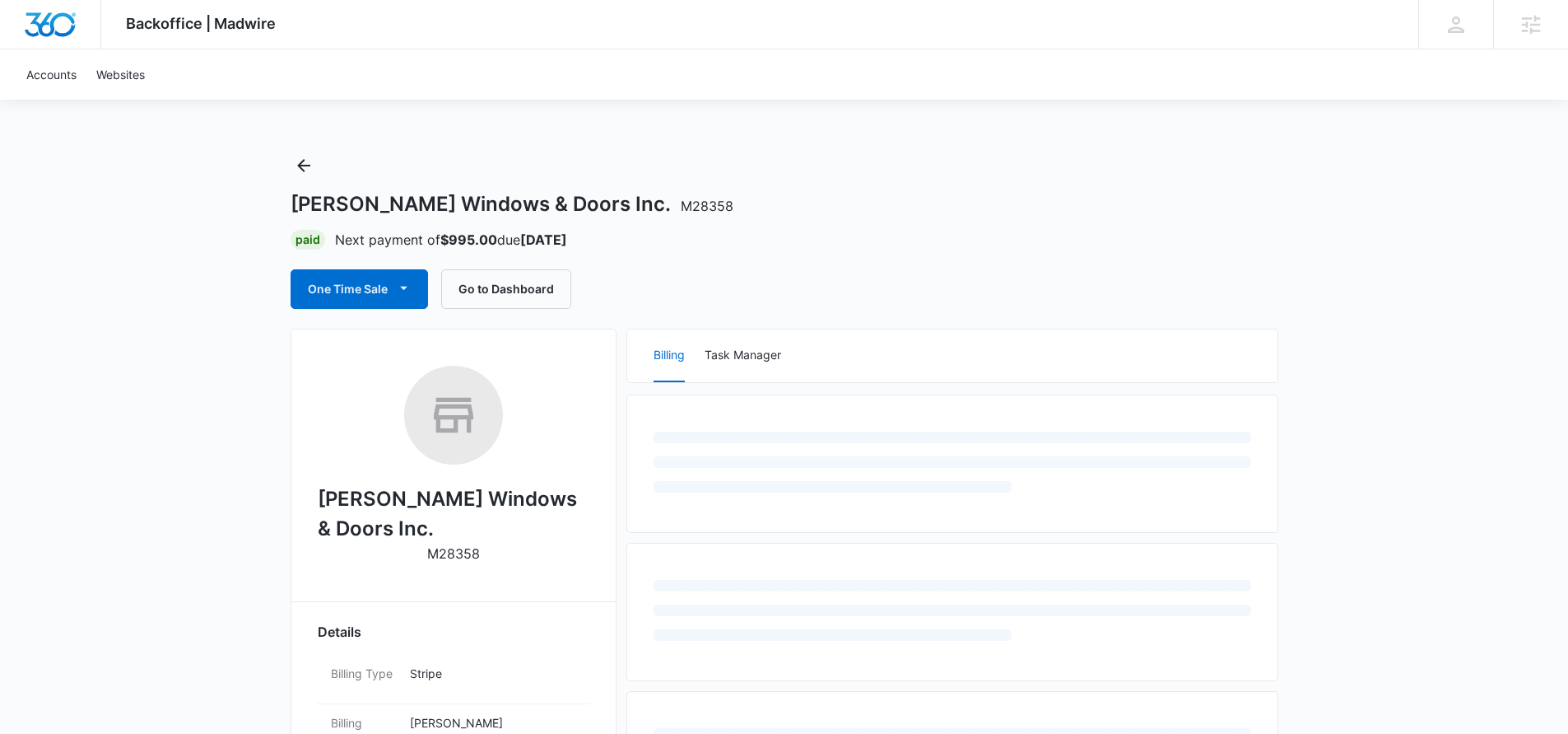
click at [463, 556] on p "M28358" at bounding box center [453, 553] width 53 height 20
click at [462, 555] on p "M28358" at bounding box center [453, 553] width 53 height 20
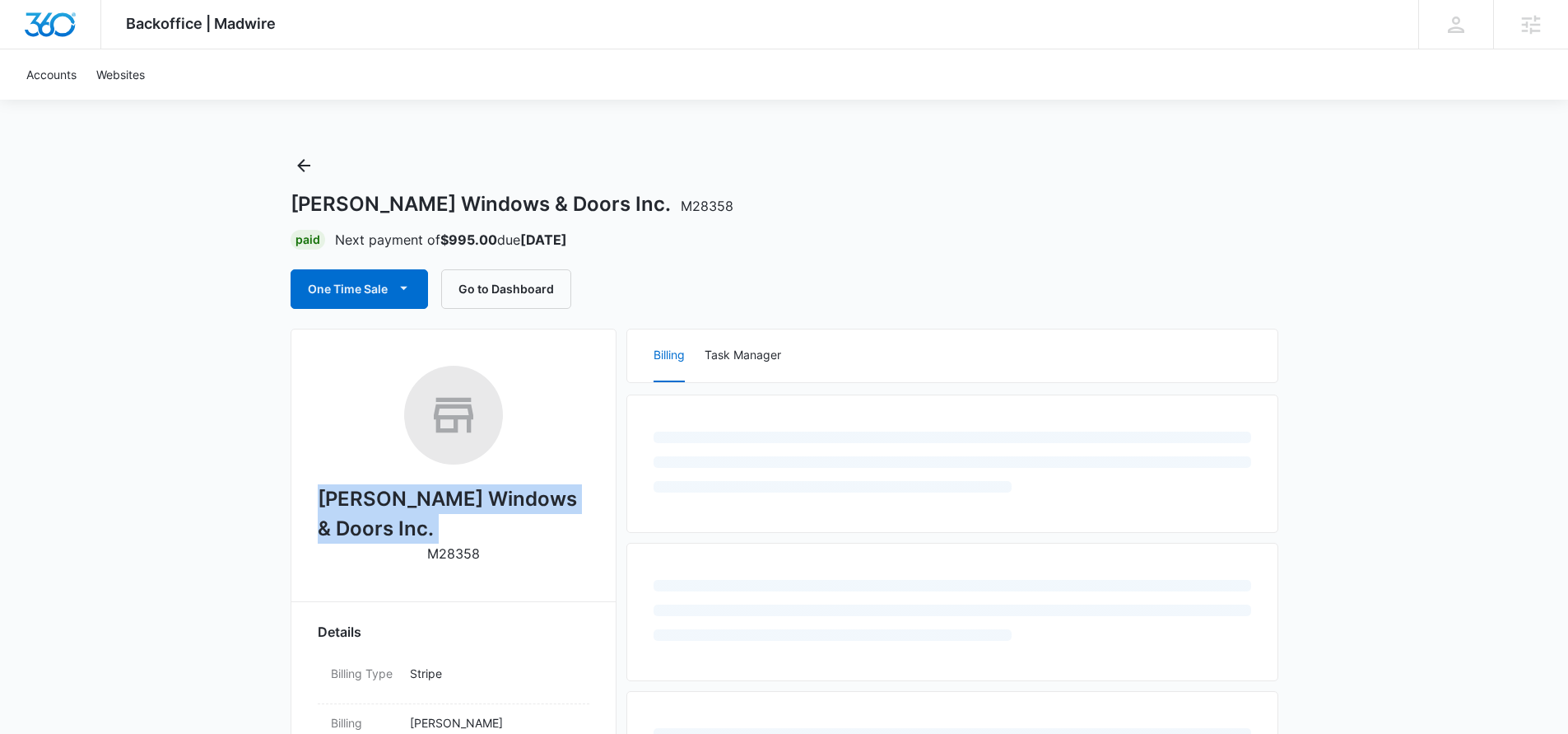
click at [462, 555] on p "M28358" at bounding box center [453, 553] width 53 height 20
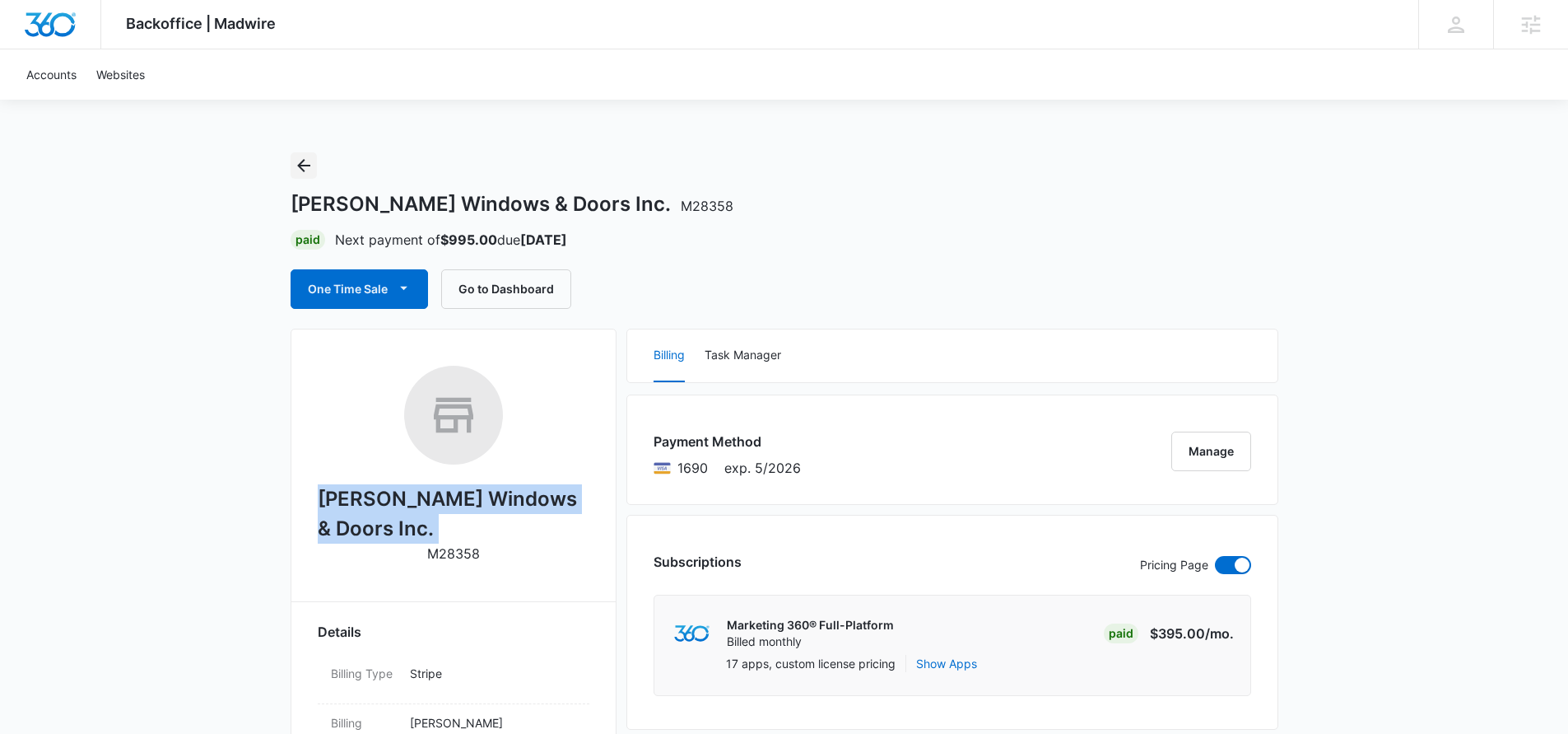
click at [309, 161] on icon "Back" at bounding box center [303, 165] width 20 height 20
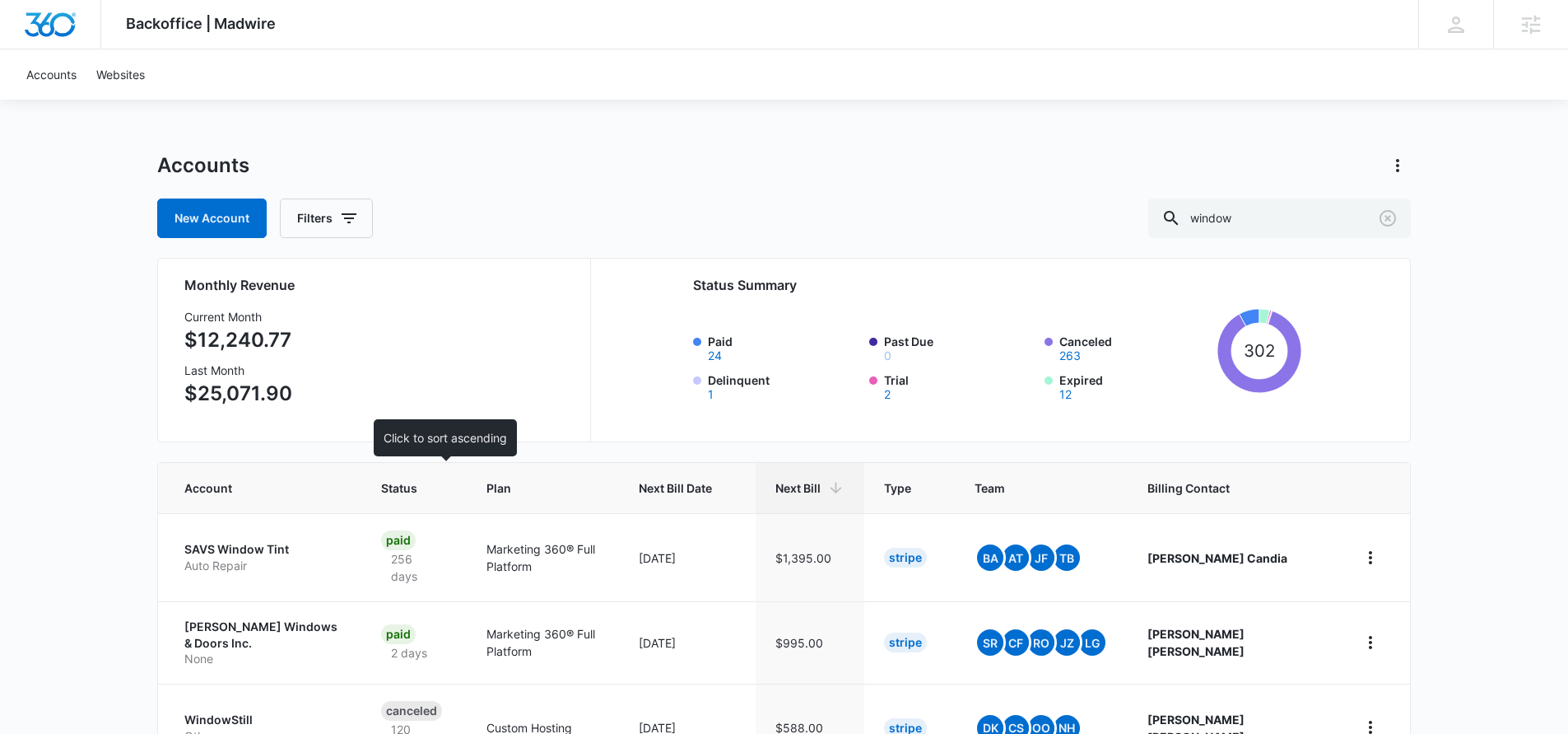
click at [423, 486] on span "Status" at bounding box center [402, 488] width 42 height 17
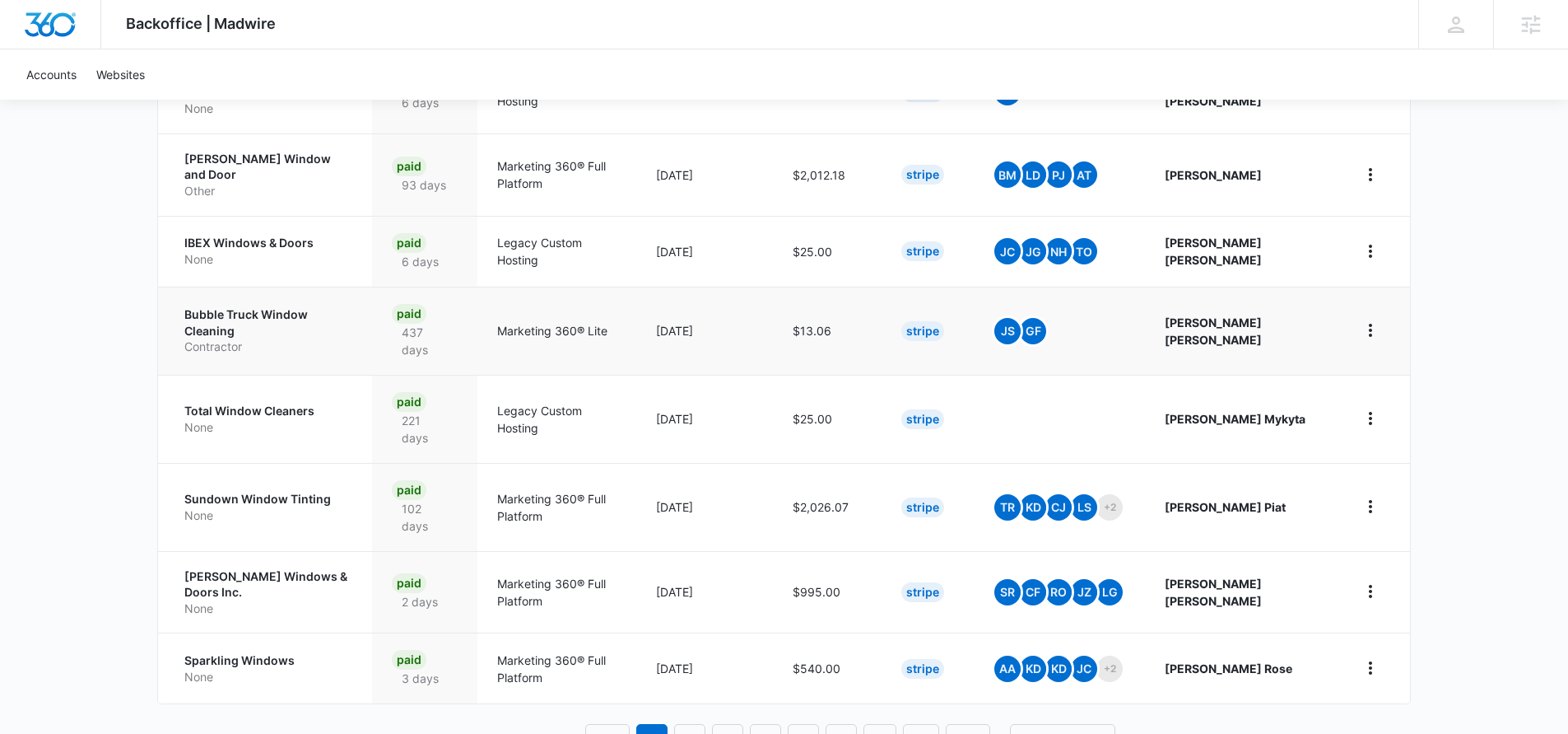
scroll to position [643, 0]
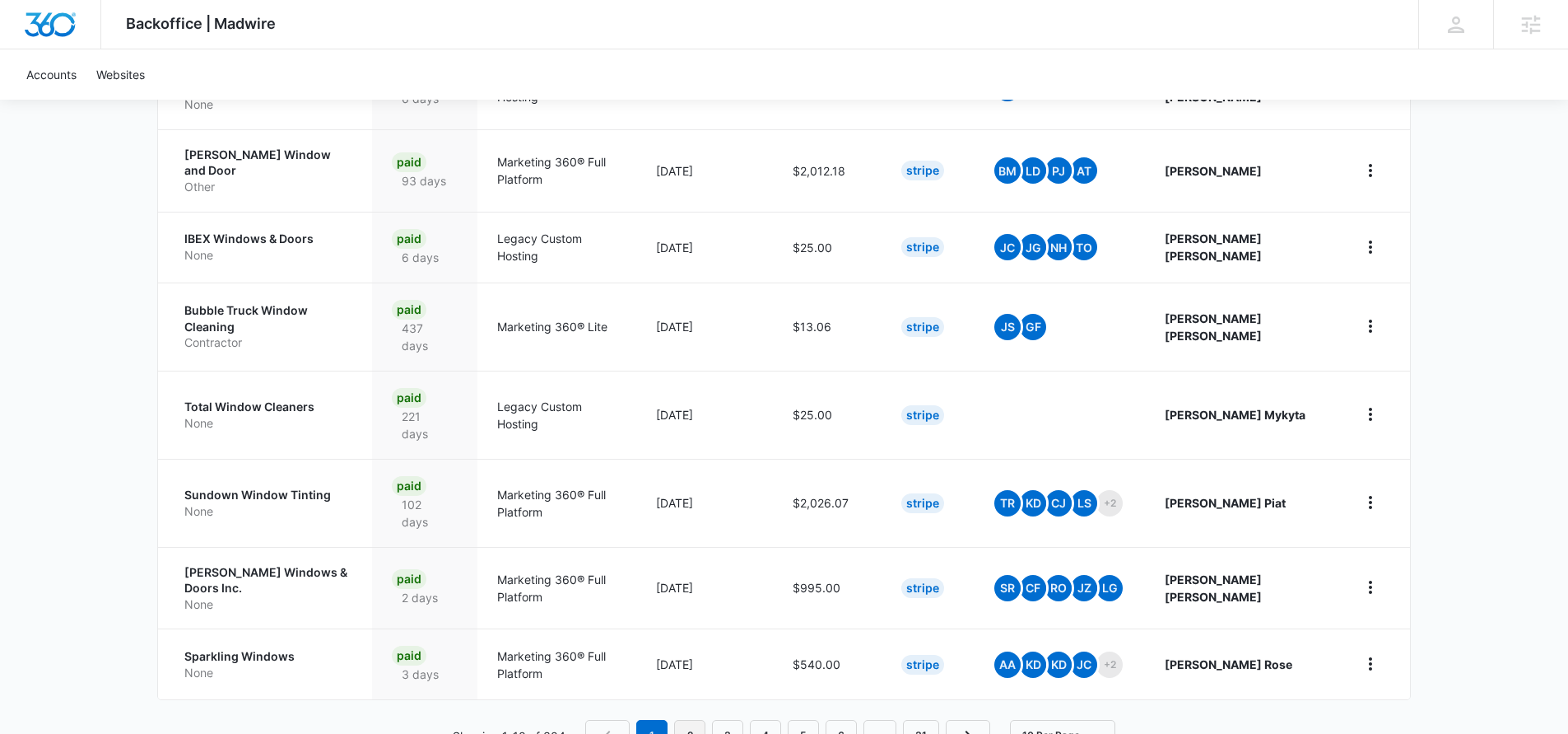
click at [688, 719] on link "2" at bounding box center [690, 735] width 31 height 31
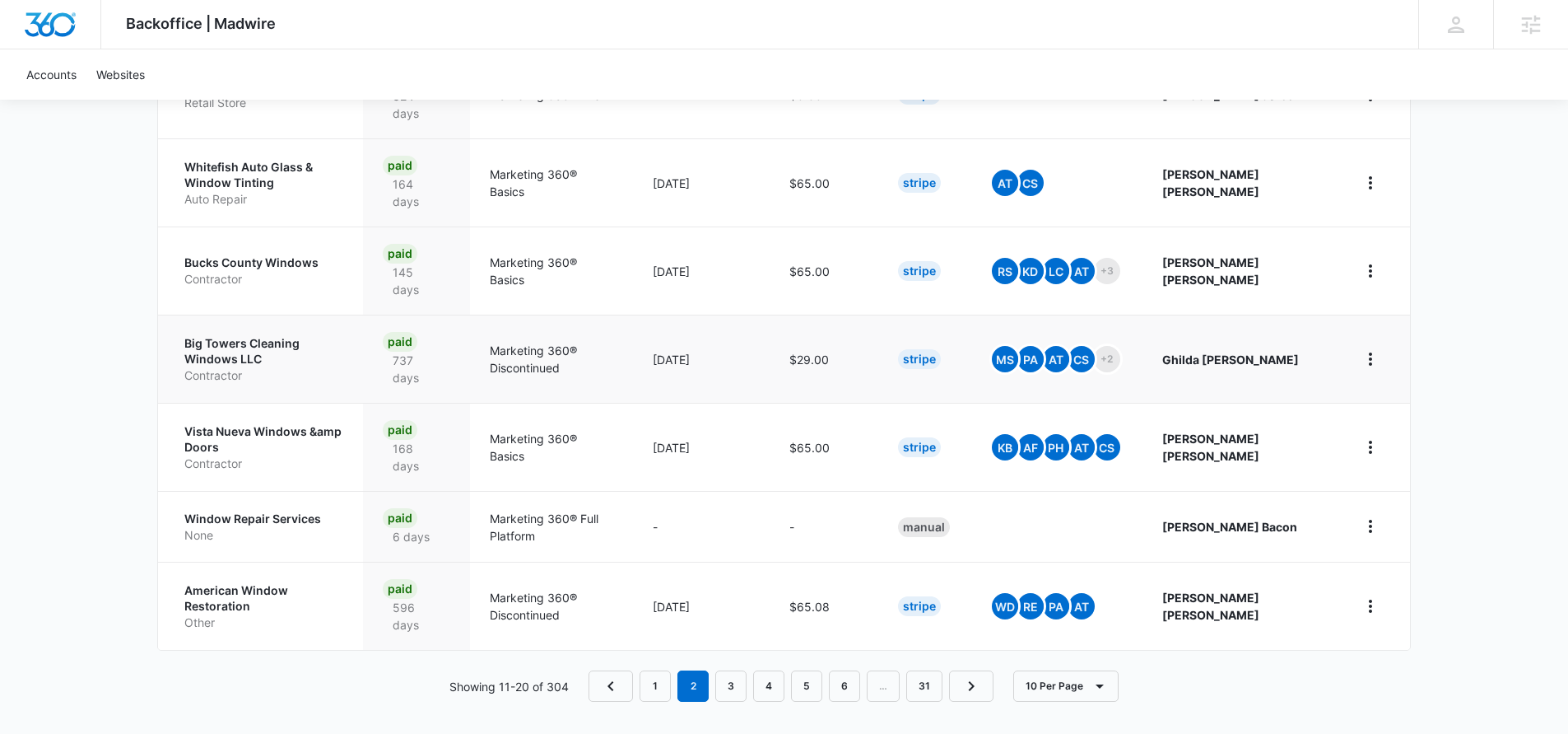
scroll to position [735, 0]
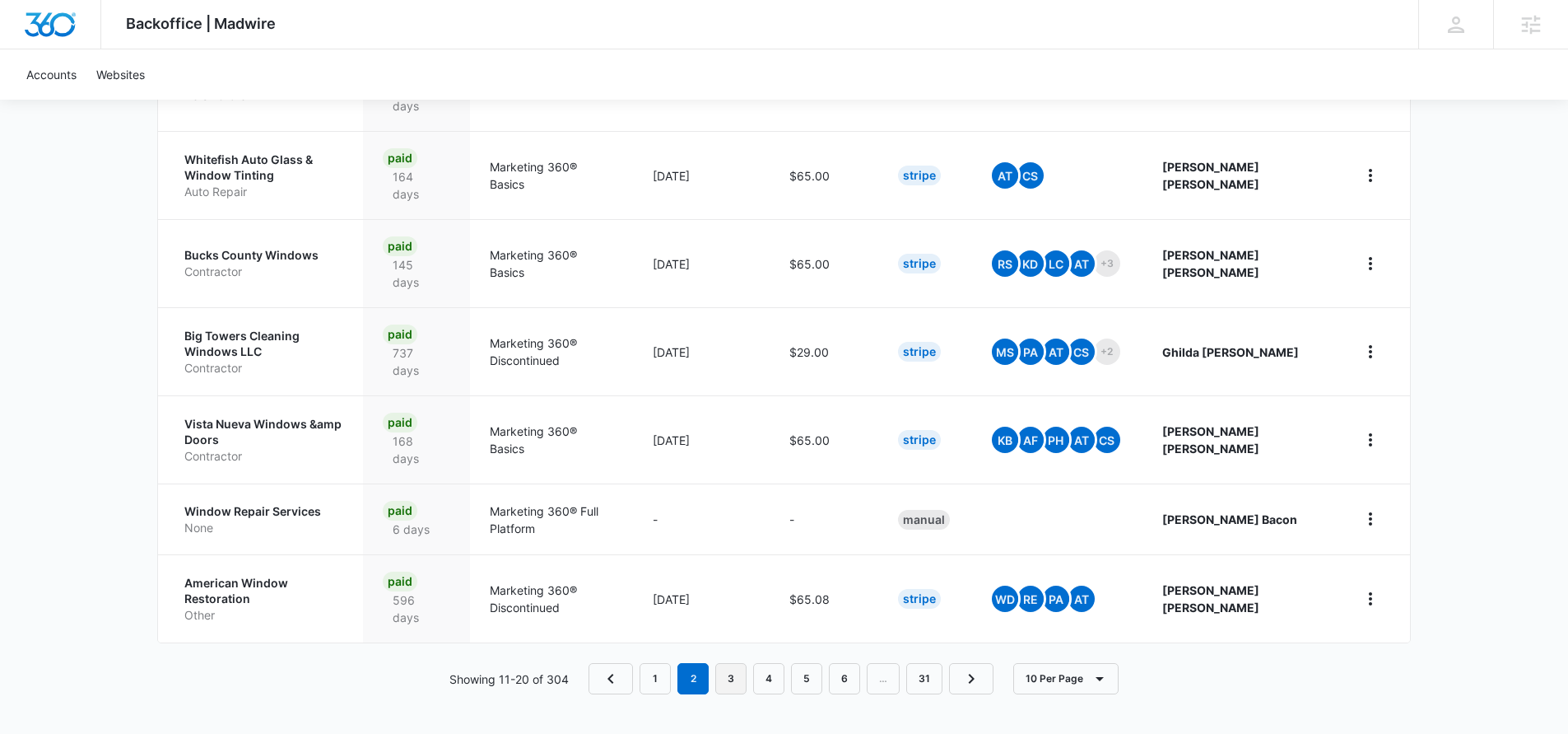
click at [737, 682] on link "3" at bounding box center [731, 678] width 31 height 31
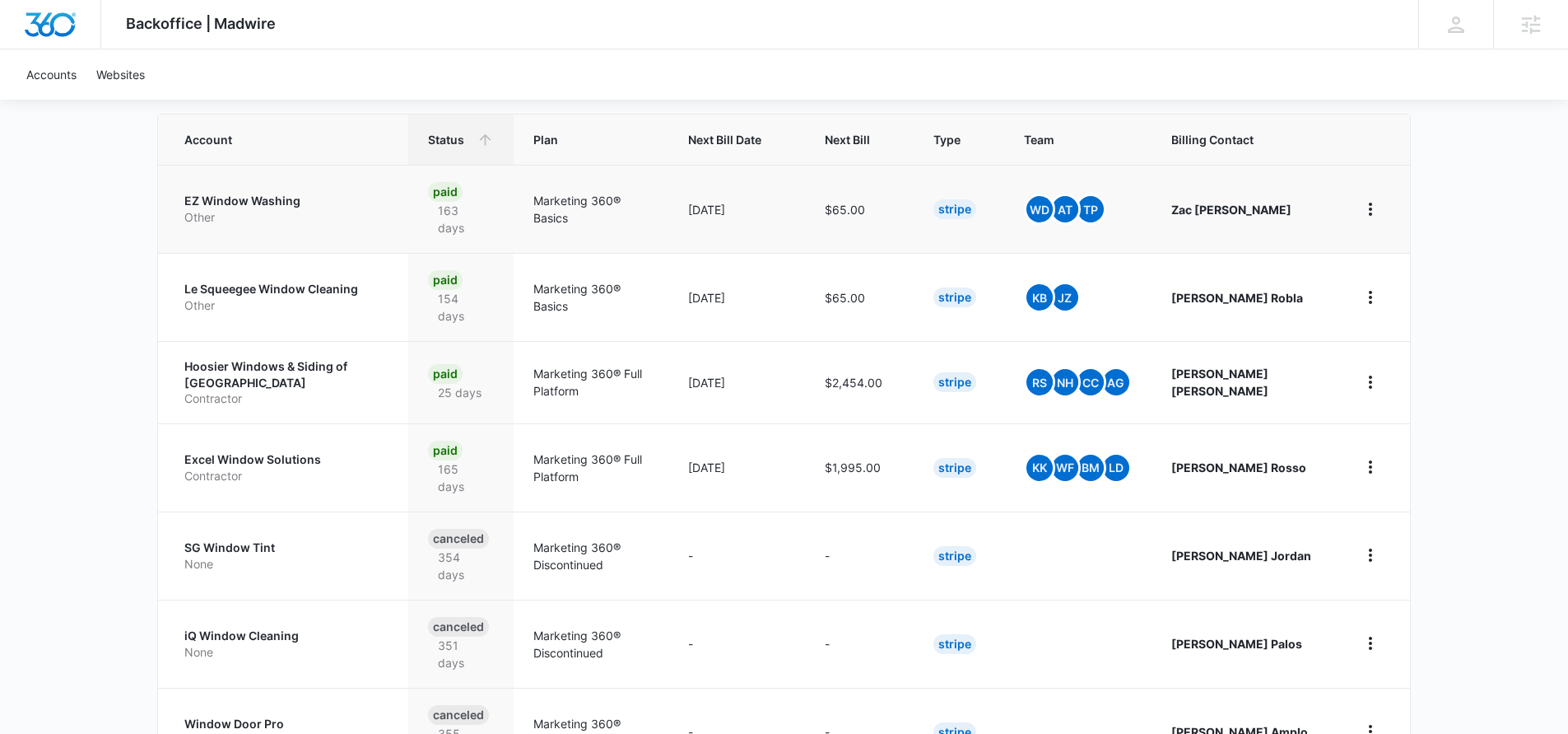
scroll to position [357, 0]
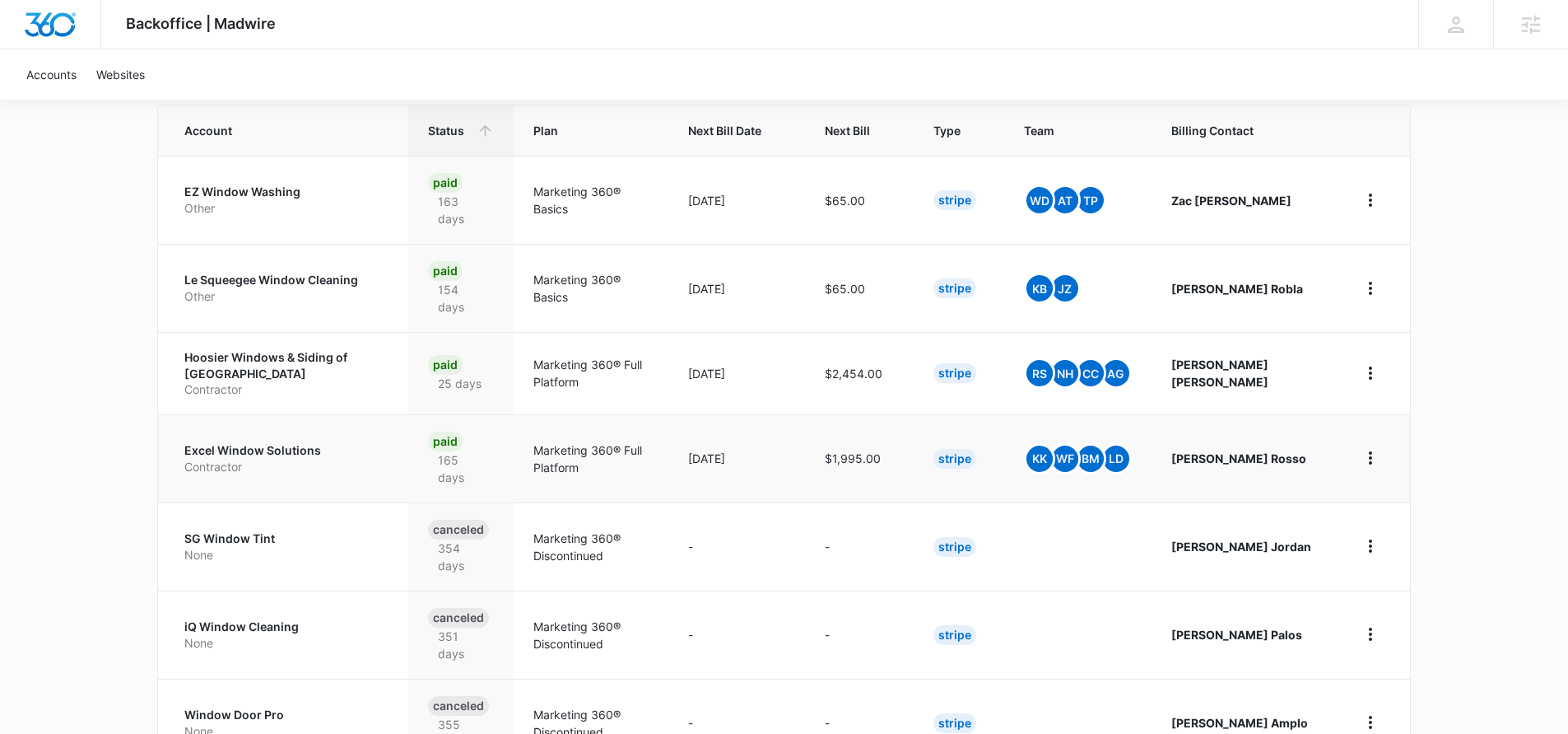
click at [326, 442] on p "Excel Window Solutions" at bounding box center [286, 450] width 204 height 16
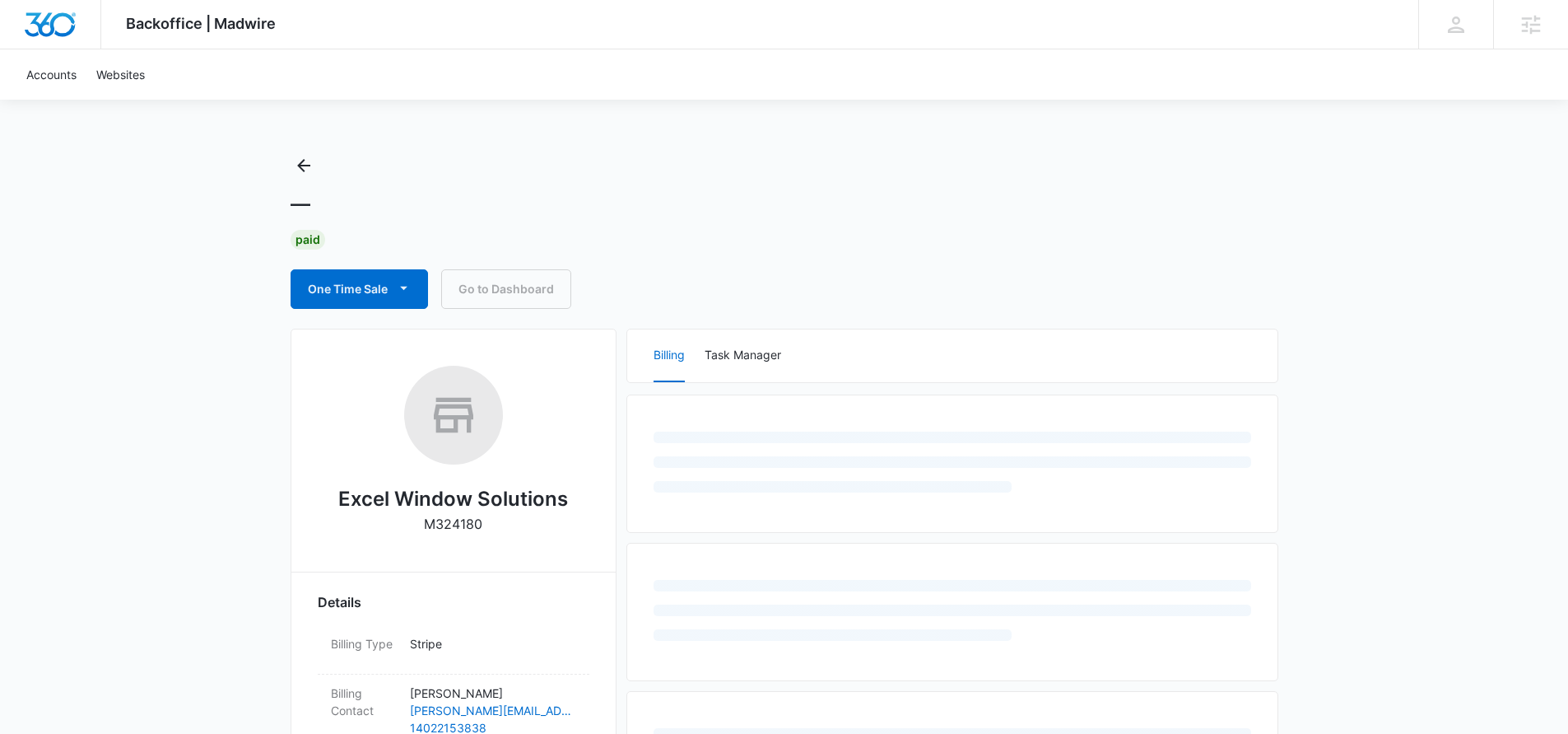
click at [467, 507] on h2 "Excel Window Solutions" at bounding box center [453, 499] width 229 height 29
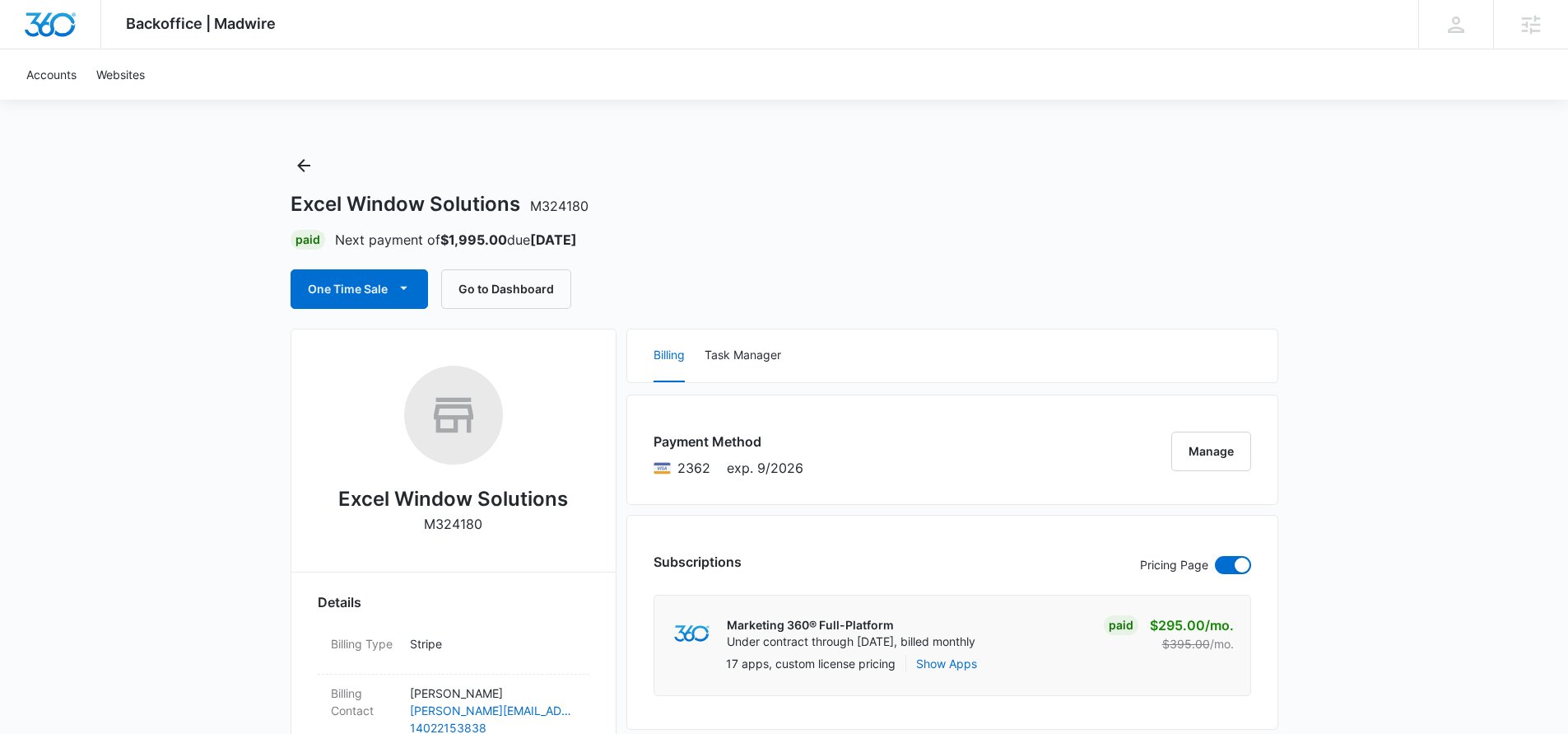
click at [459, 526] on p "M324180" at bounding box center [453, 524] width 59 height 20
click at [458, 526] on p "M324180" at bounding box center [453, 524] width 59 height 20
copy p "M324180"
